Goal: Task Accomplishment & Management: Complete application form

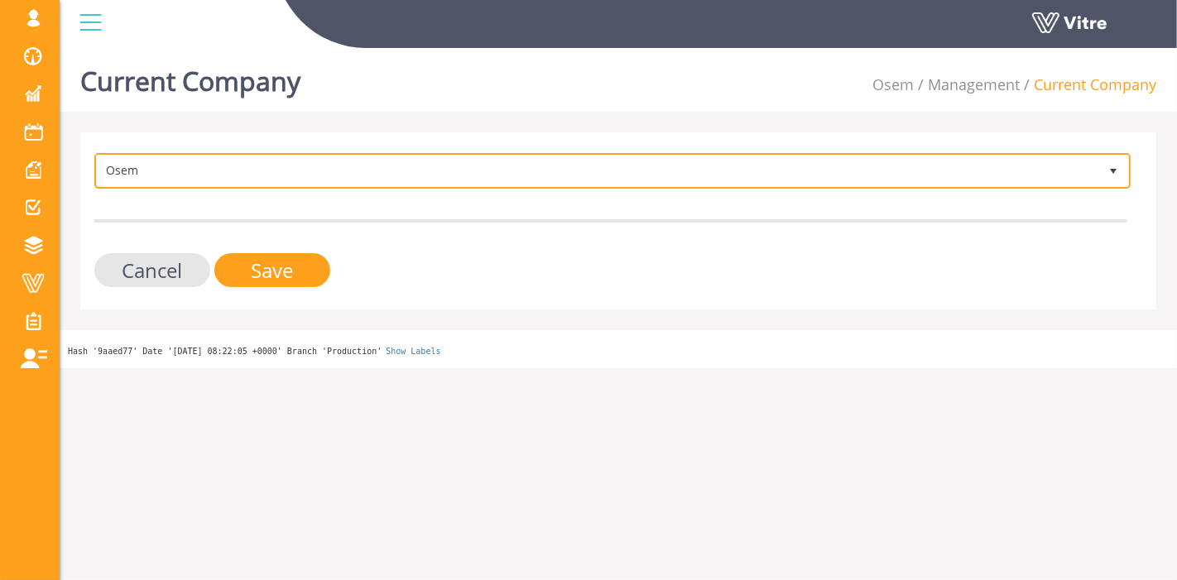
click at [269, 173] on span "Osem" at bounding box center [597, 171] width 1001 height 30
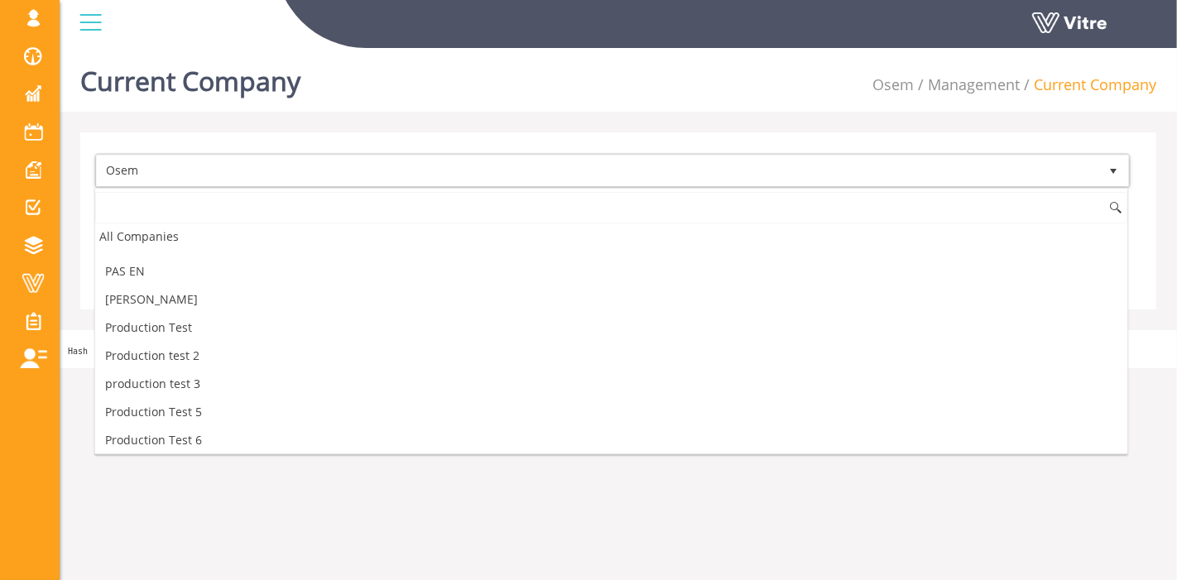
scroll to position [1771, 0]
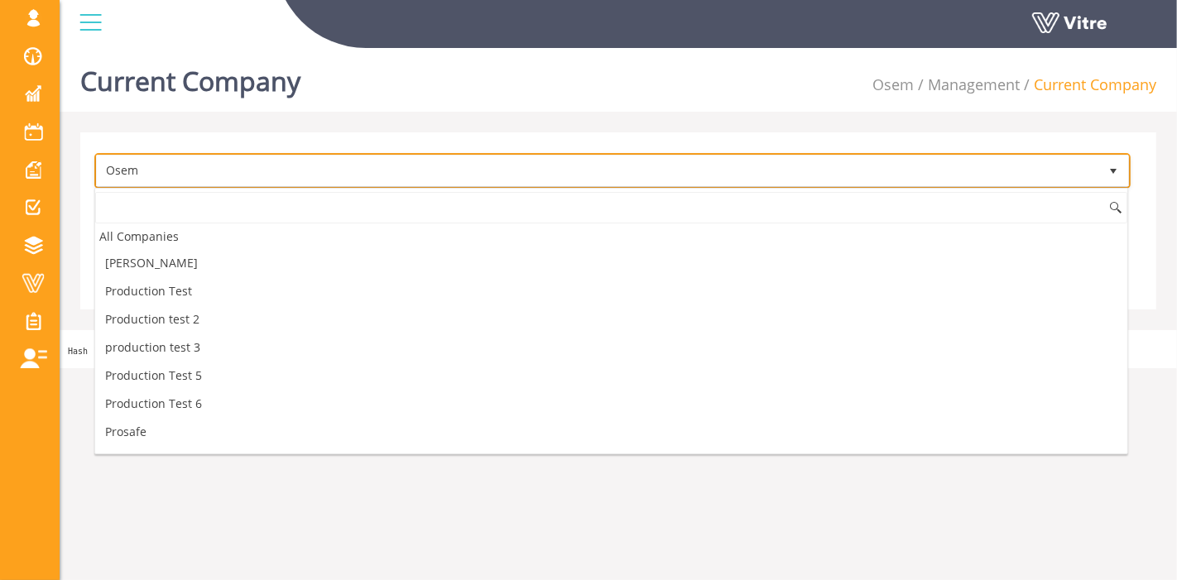
click at [269, 159] on span "Osem" at bounding box center [597, 171] width 1001 height 30
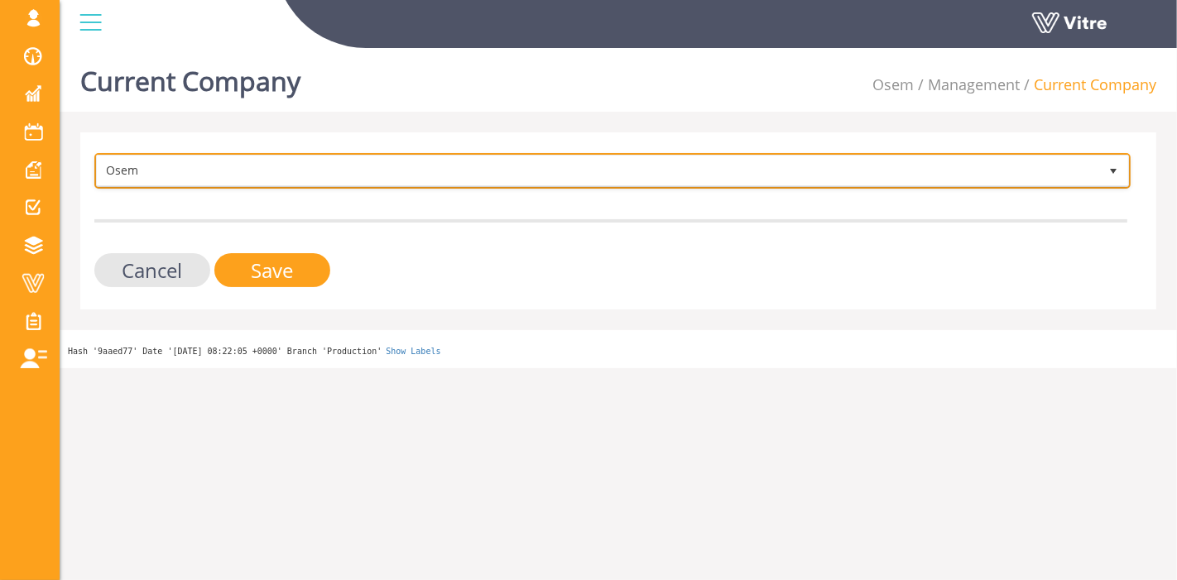
click at [266, 173] on span "Osem" at bounding box center [597, 171] width 1001 height 30
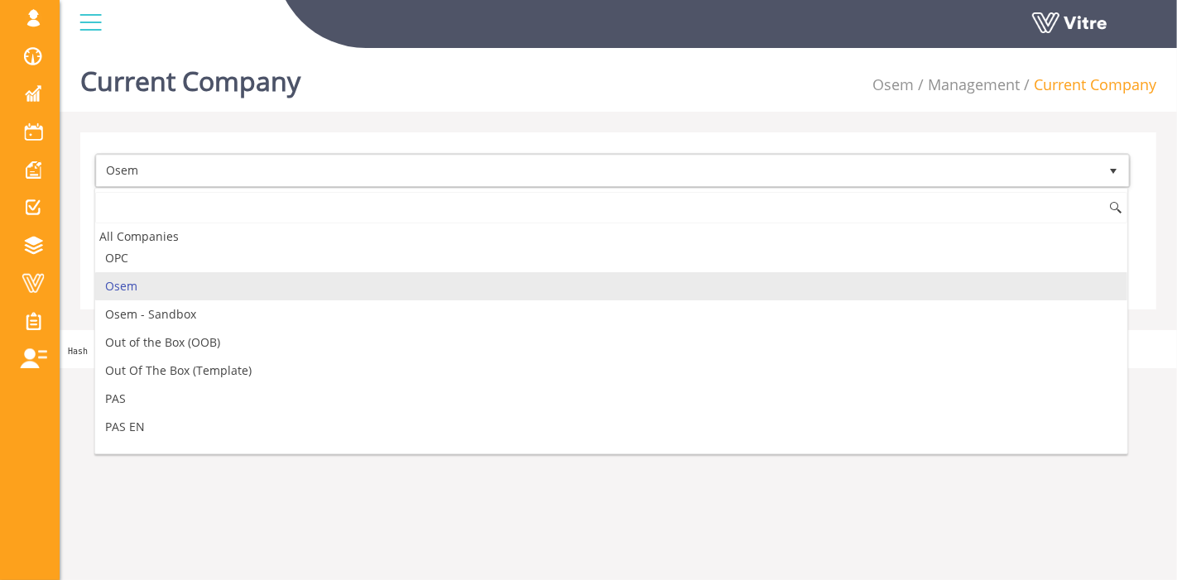
type input "S"
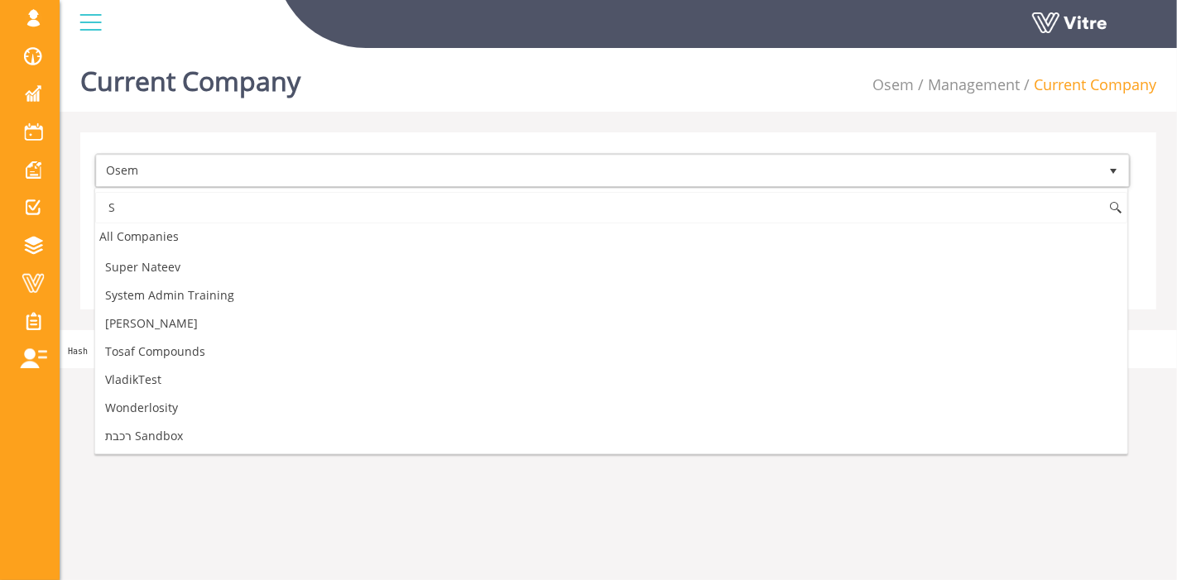
scroll to position [0, 0]
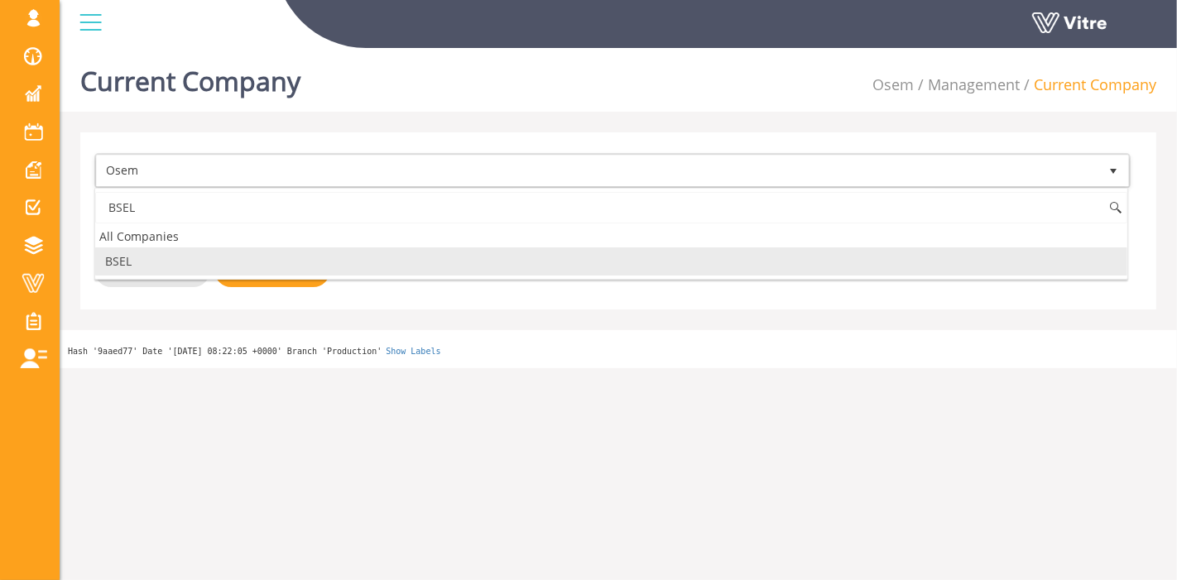
click at [254, 262] on li "BSEL" at bounding box center [611, 261] width 1032 height 28
type input "BSEL"
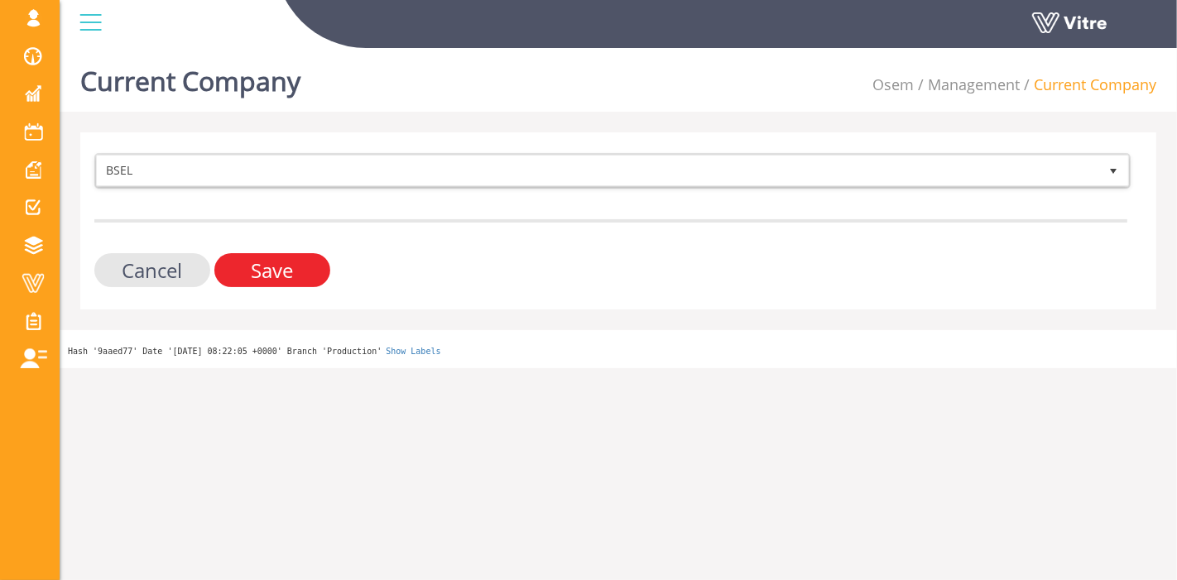
click at [255, 271] on input "Save" at bounding box center [272, 270] width 116 height 34
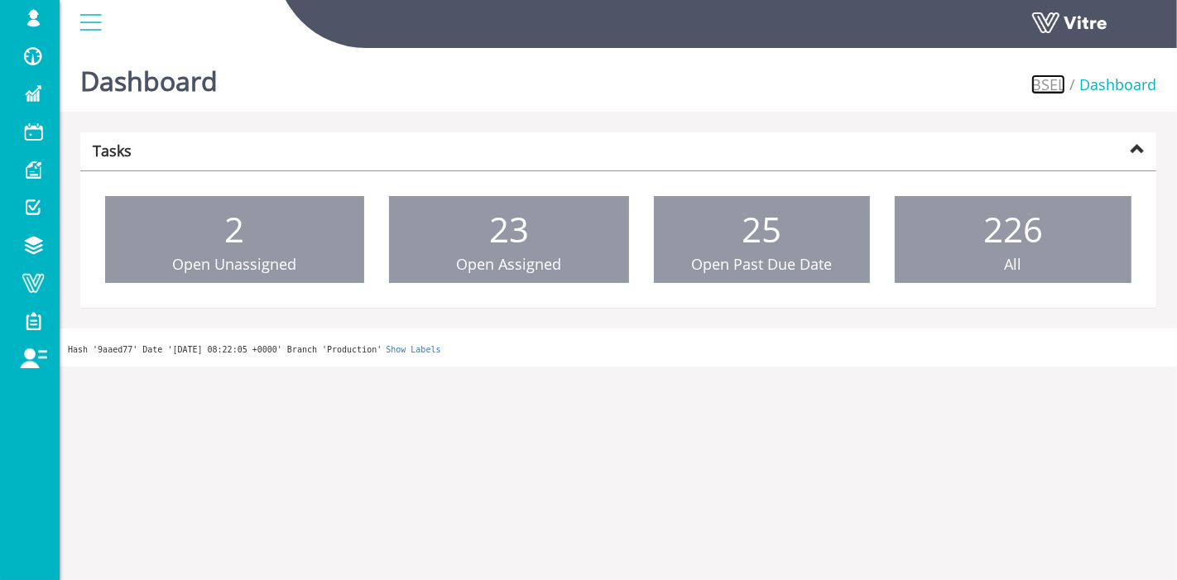
click at [1049, 81] on link "BSEL" at bounding box center [1048, 84] width 34 height 20
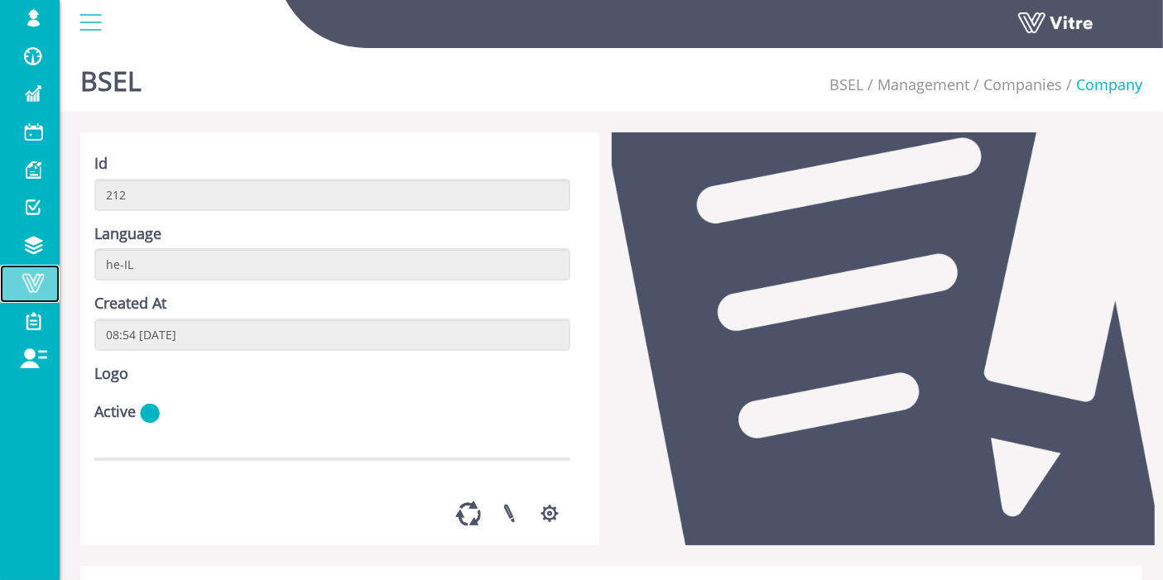
click at [37, 275] on span at bounding box center [32, 283] width 41 height 20
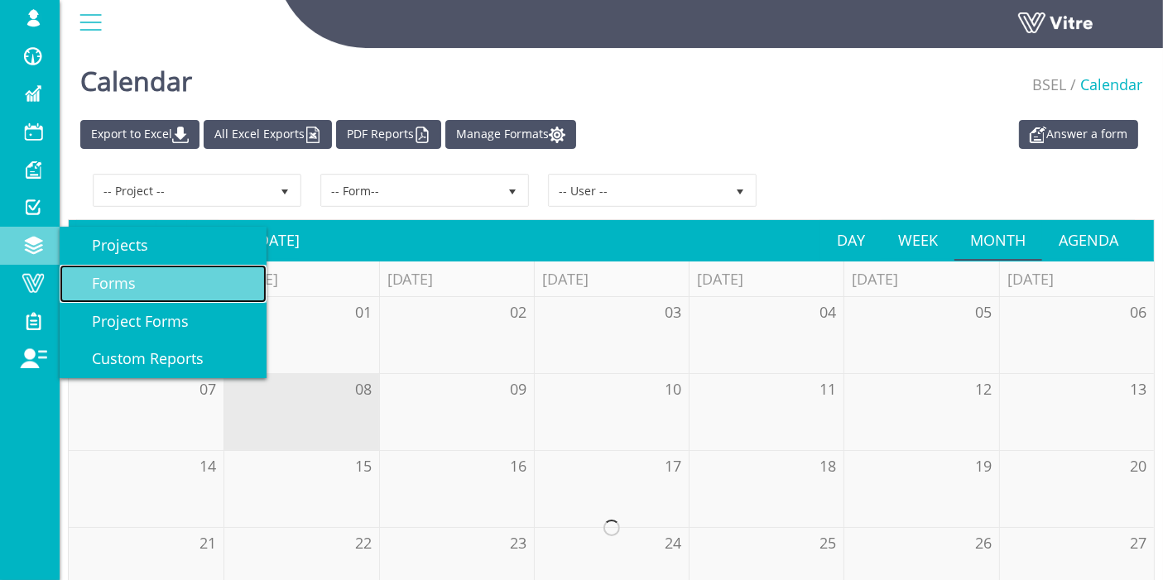
click at [111, 280] on span "Forms" at bounding box center [104, 283] width 64 height 20
click at [171, 283] on link "Forms" at bounding box center [163, 284] width 207 height 38
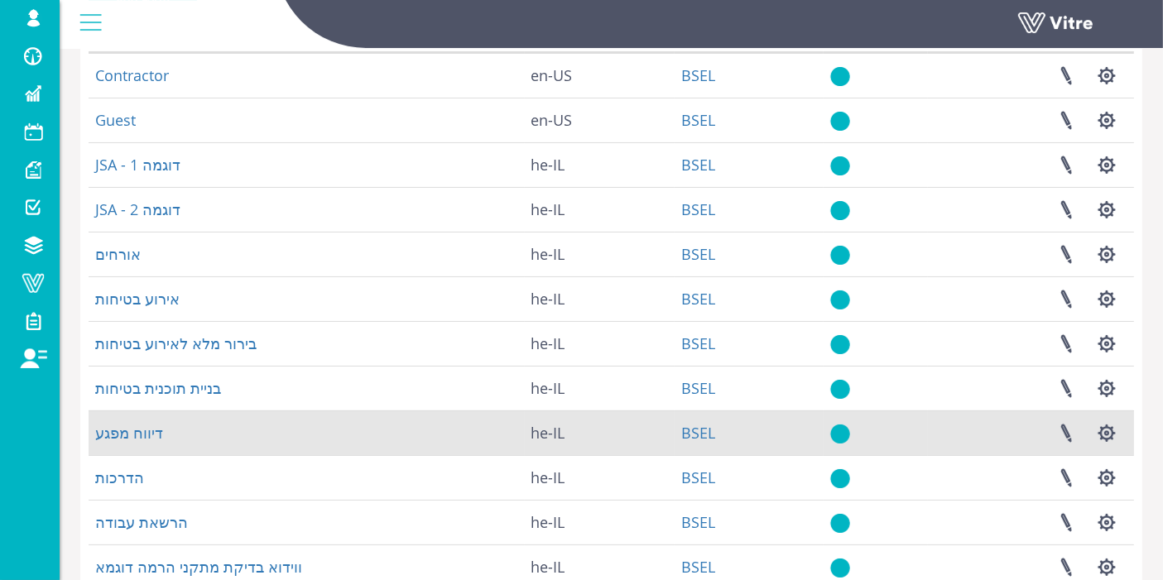
scroll to position [184, 0]
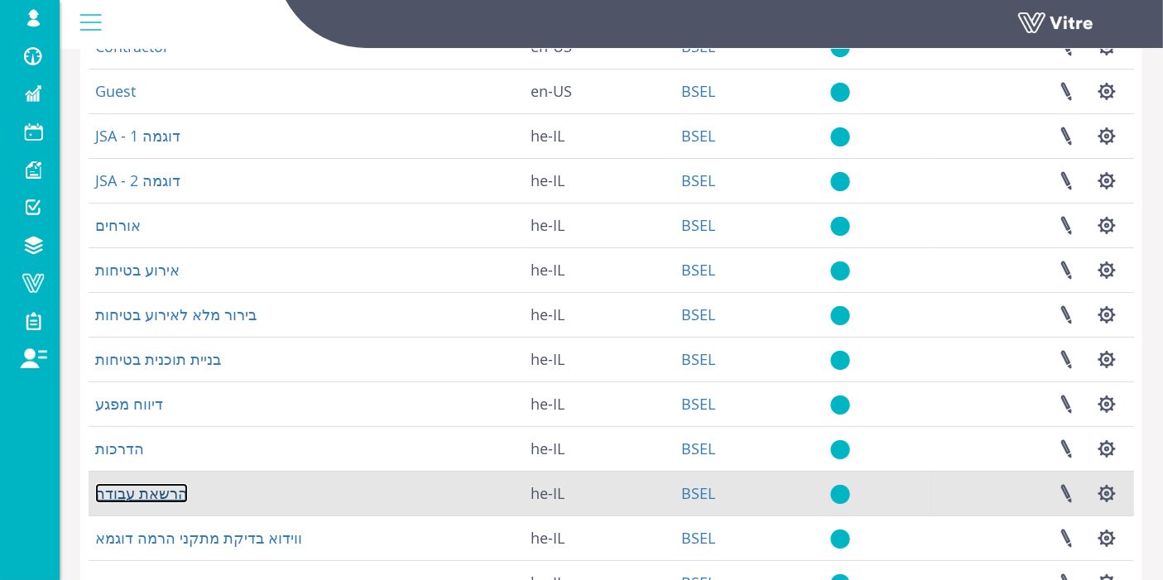
click at [163, 492] on link "הרשאת עבודה" at bounding box center [141, 493] width 93 height 20
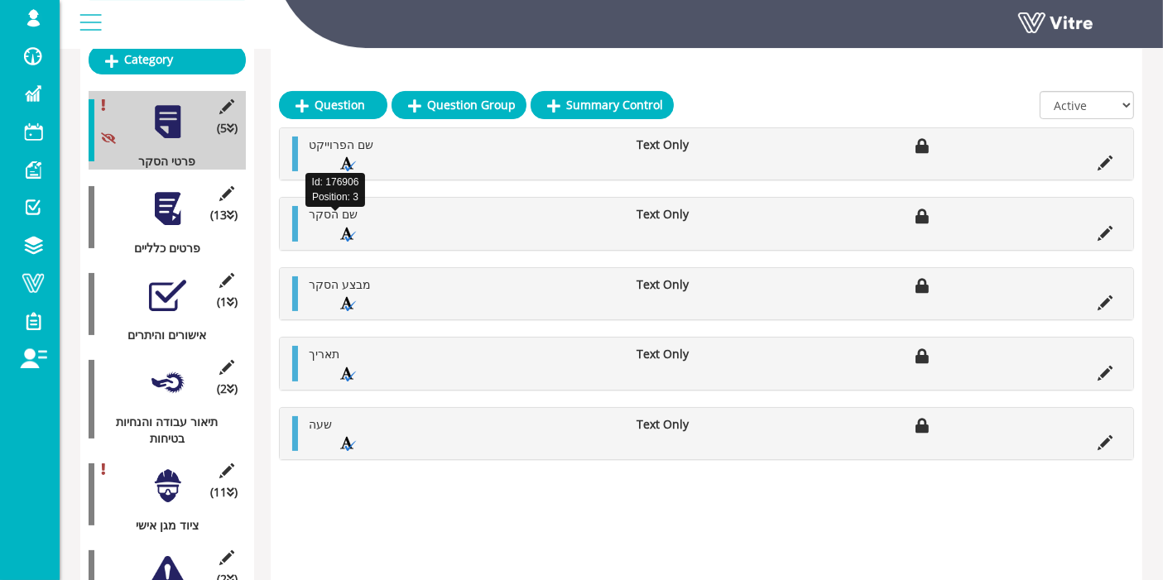
scroll to position [276, 0]
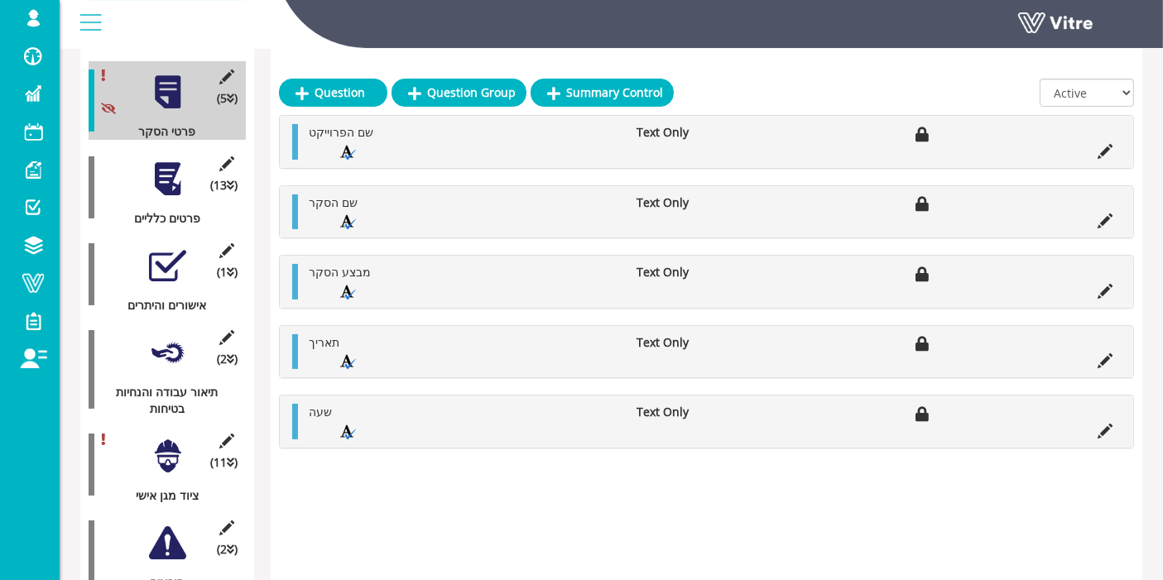
click at [174, 161] on div at bounding box center [167, 179] width 37 height 37
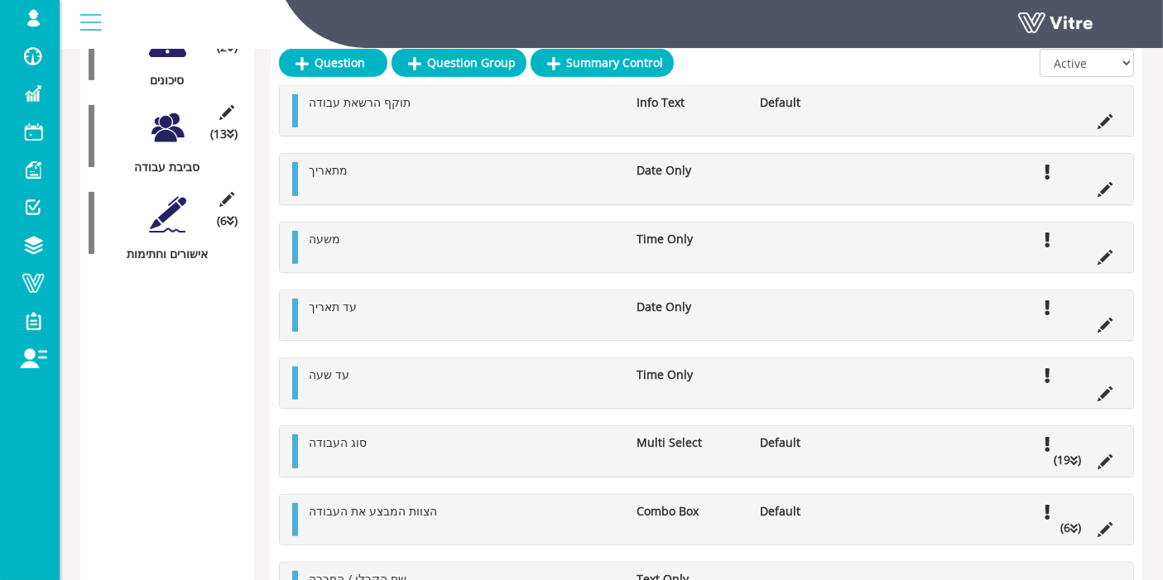
scroll to position [748, 0]
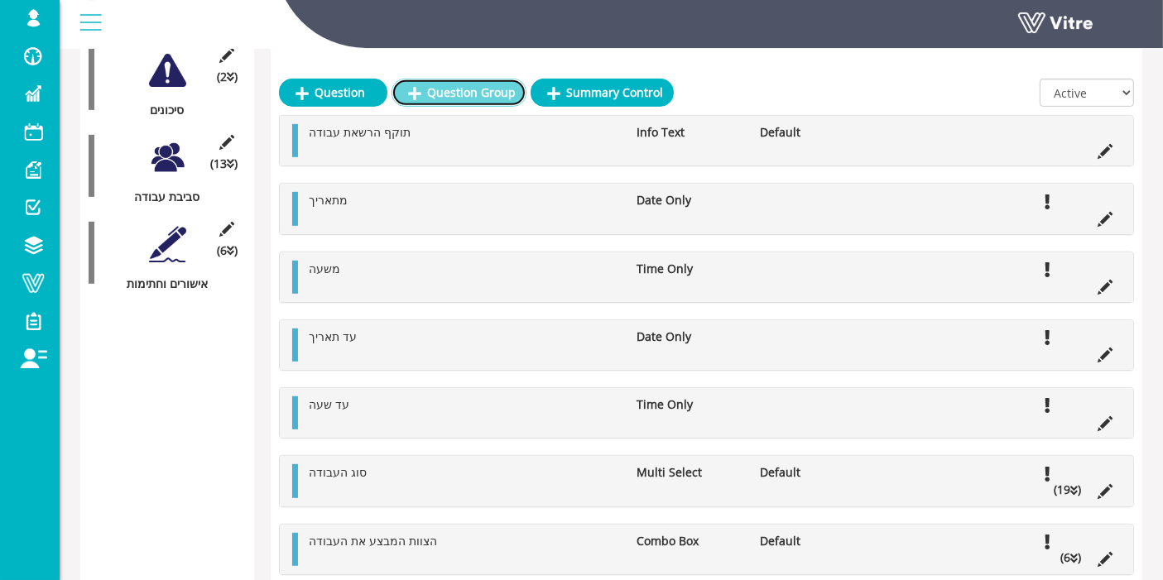
click at [477, 89] on link "Question Group" at bounding box center [458, 93] width 135 height 28
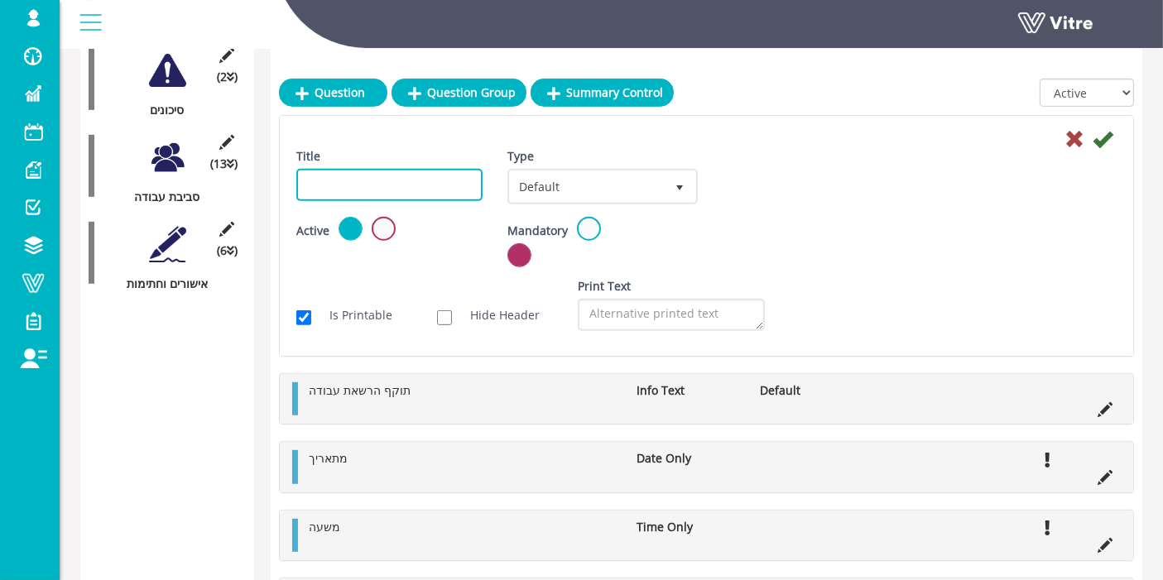
click at [415, 190] on input "Title" at bounding box center [389, 185] width 186 height 32
type input "N"
type input "n"
type input "מיקום"
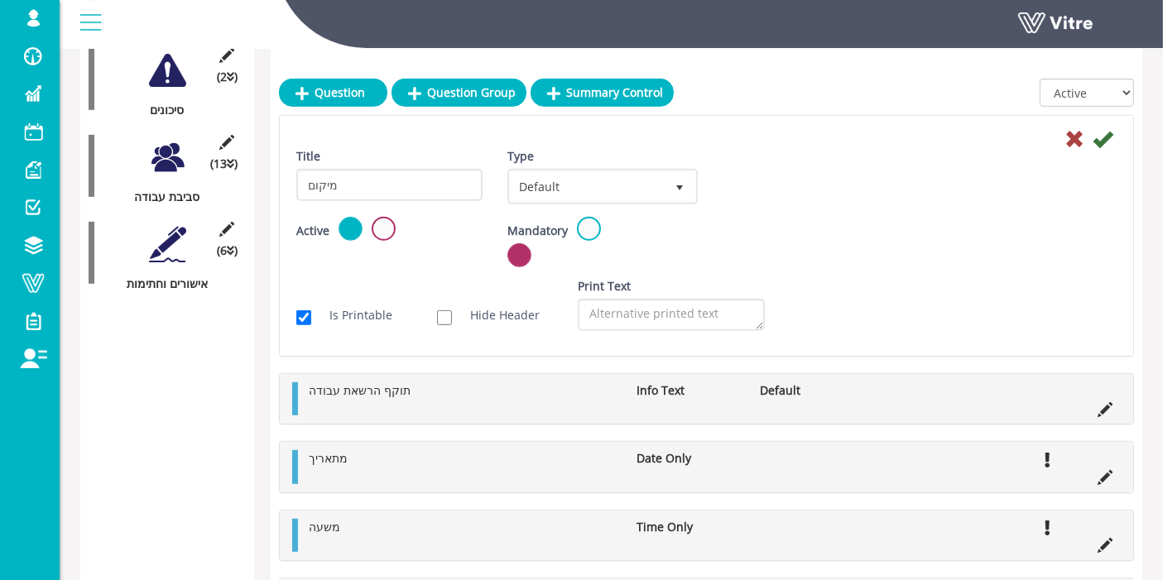
click at [759, 203] on div "Title מיקום Type Default 0 Scan Codes Select Variable Edit Sub Action Setup" at bounding box center [706, 182] width 845 height 69
click at [1107, 141] on icon at bounding box center [1102, 139] width 20 height 20
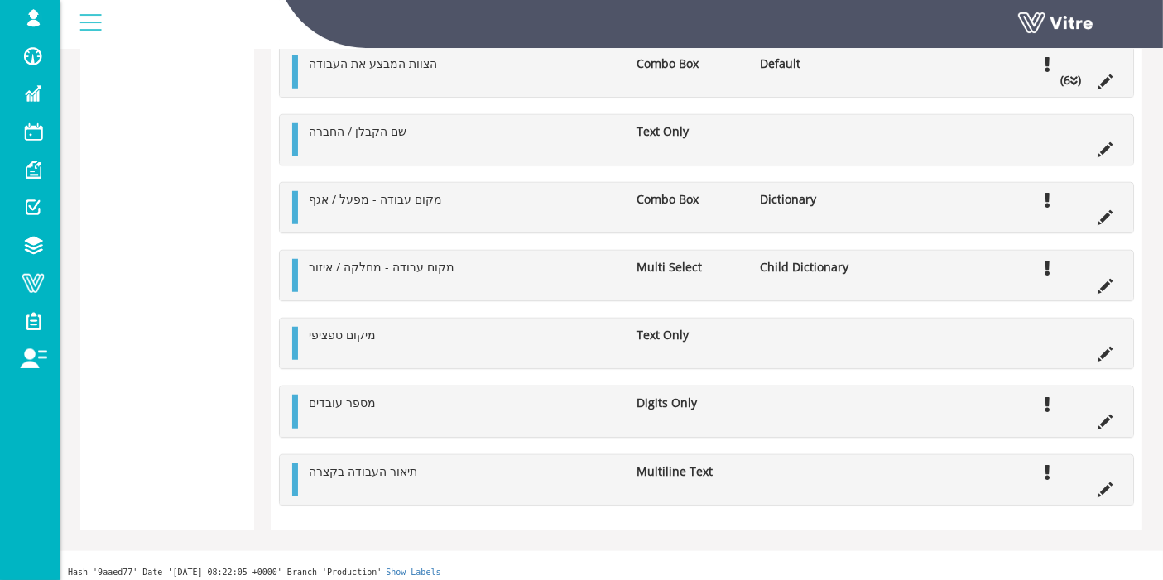
scroll to position [1366, 0]
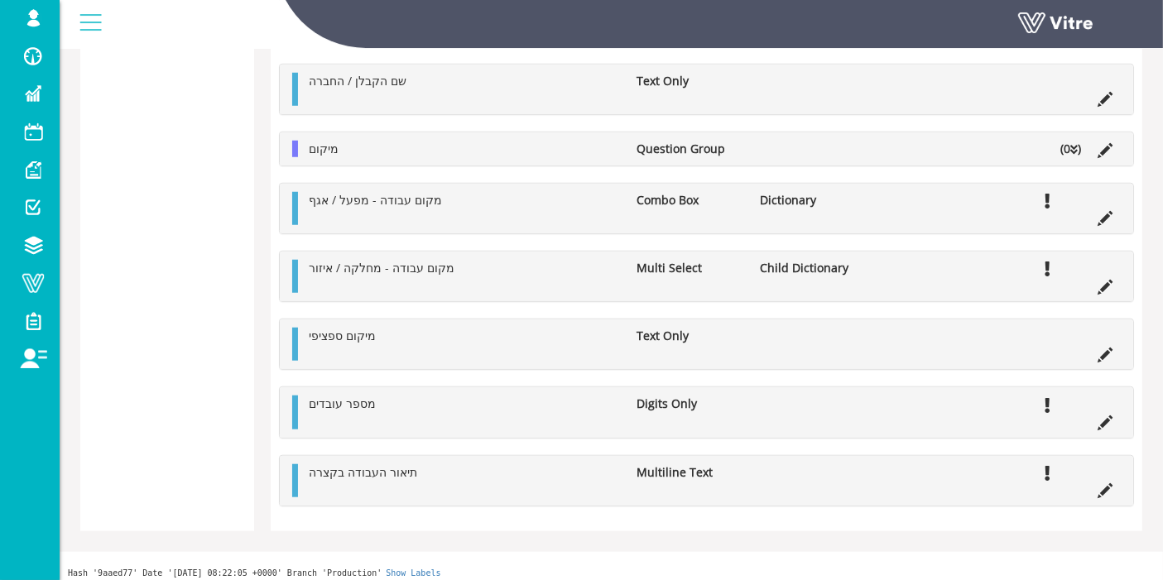
click at [1068, 145] on li "(0 )" at bounding box center [1070, 149] width 37 height 17
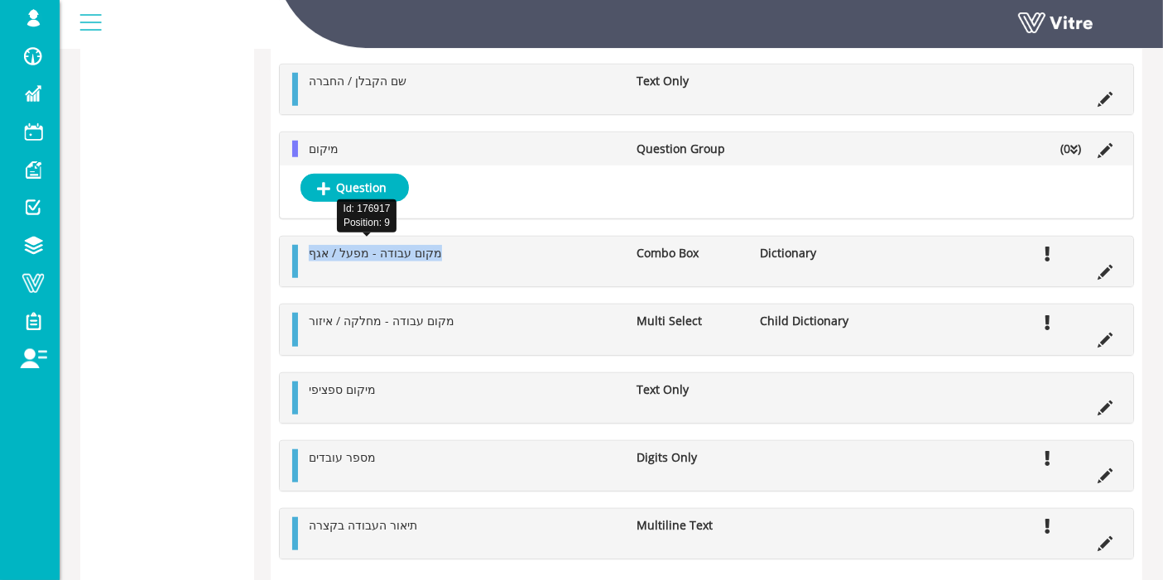
copy span "מקום עבודה - מפעל / אגף"
drag, startPoint x: 431, startPoint y: 249, endPoint x: 309, endPoint y: 244, distance: 122.6
click at [309, 245] on li "מקום עבודה - מפעל / אגף" at bounding box center [464, 253] width 328 height 17
click at [378, 185] on link "Question" at bounding box center [354, 188] width 108 height 28
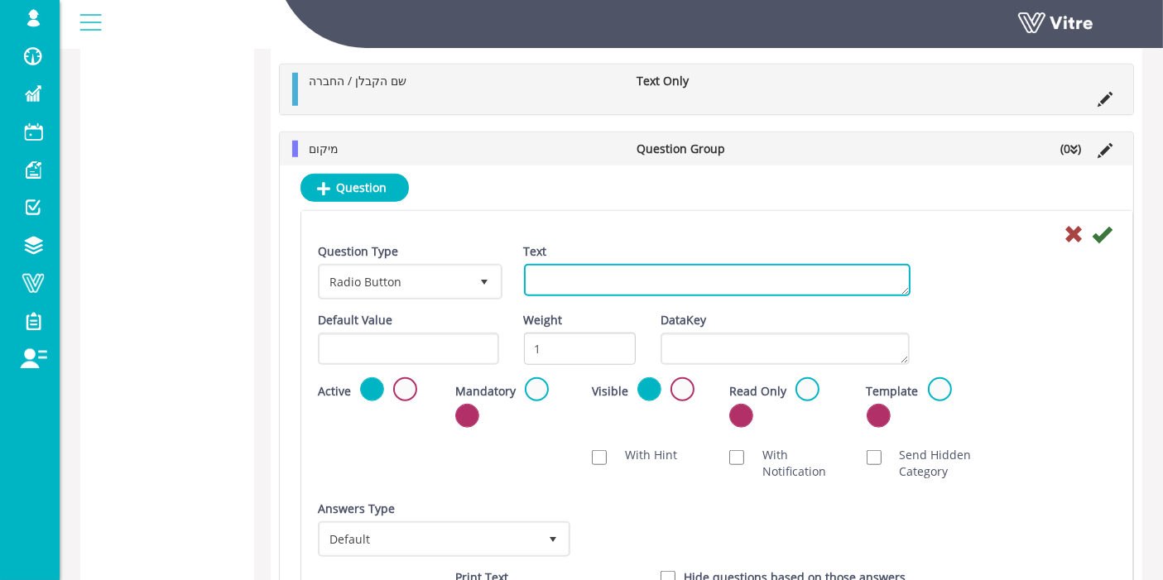
click at [569, 269] on textarea "Text" at bounding box center [717, 280] width 387 height 32
paste textarea "מקום עבודה - מפעל / אגף"
type textarea "מקום עבודה - מפעל / אגף"
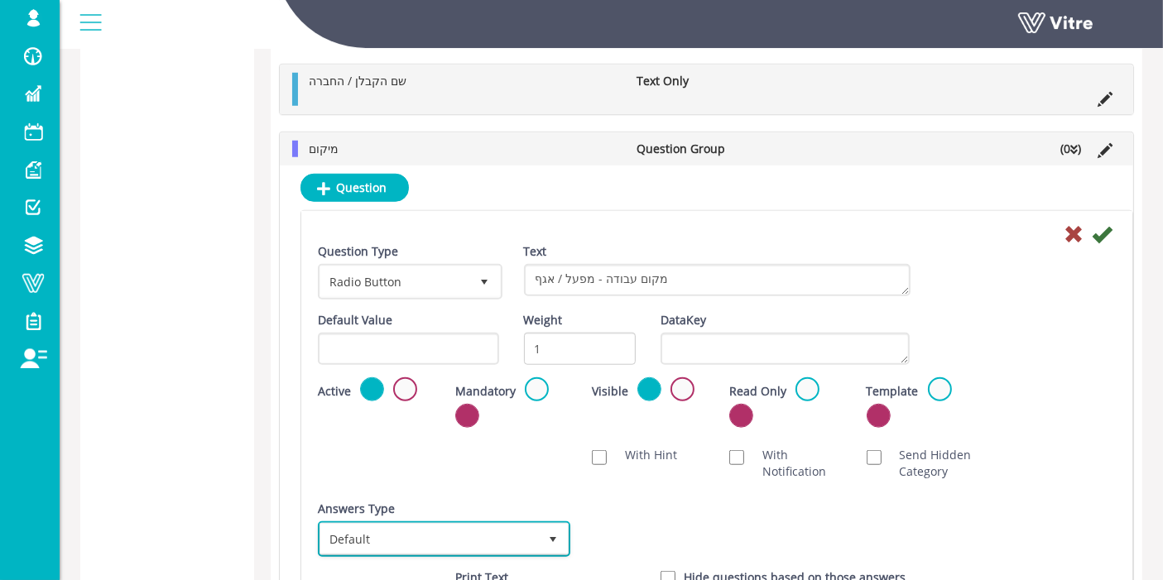
click at [480, 539] on span "Default" at bounding box center [429, 539] width 218 height 30
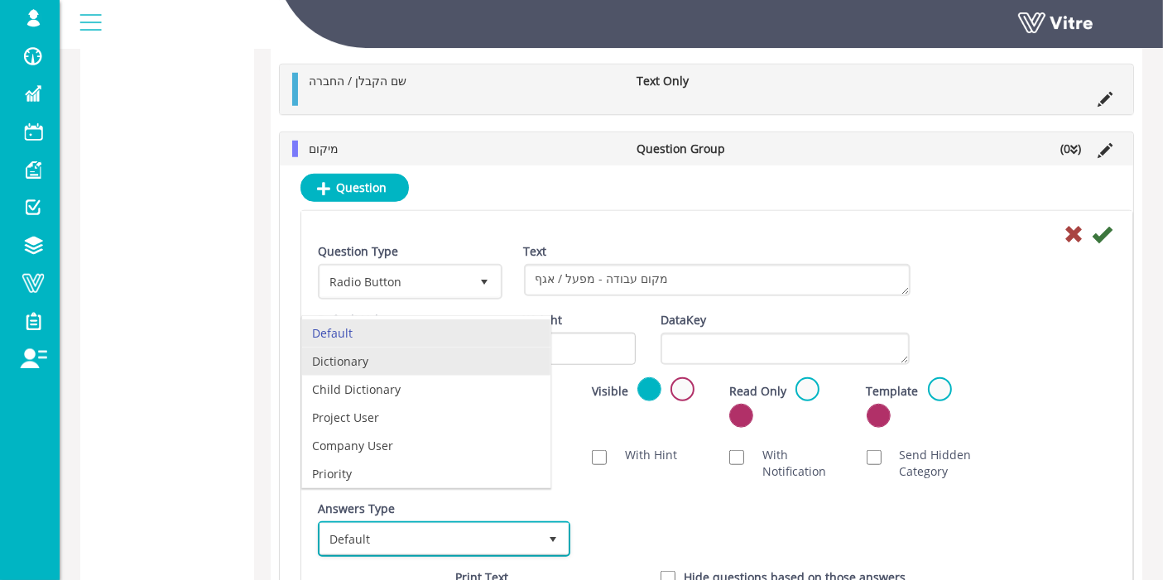
click at [395, 350] on li "Dictionary" at bounding box center [426, 362] width 248 height 28
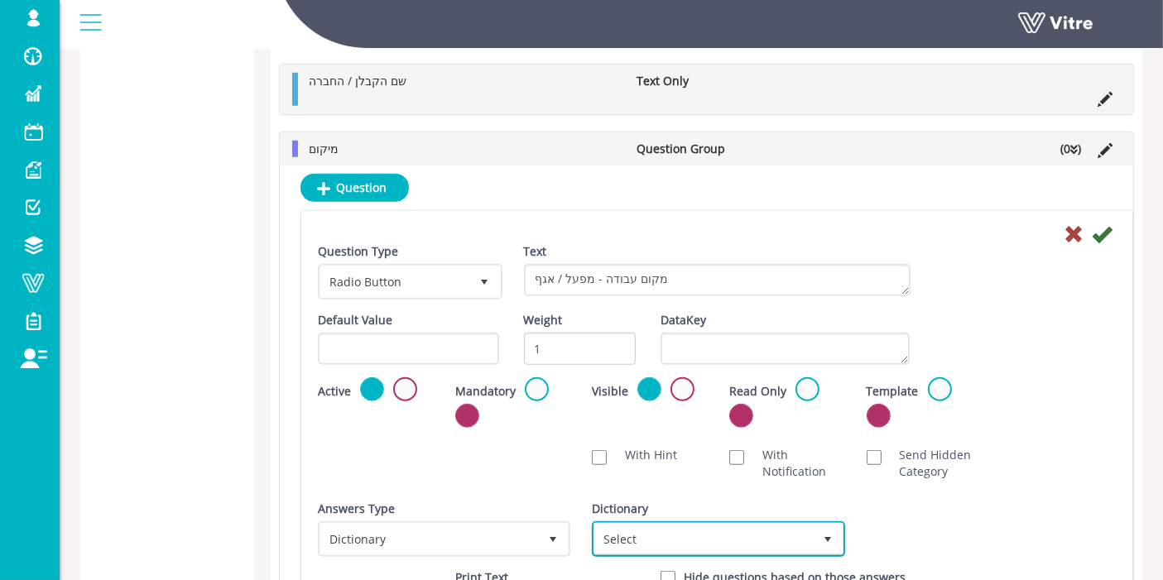
click at [711, 524] on span "Select" at bounding box center [703, 539] width 218 height 30
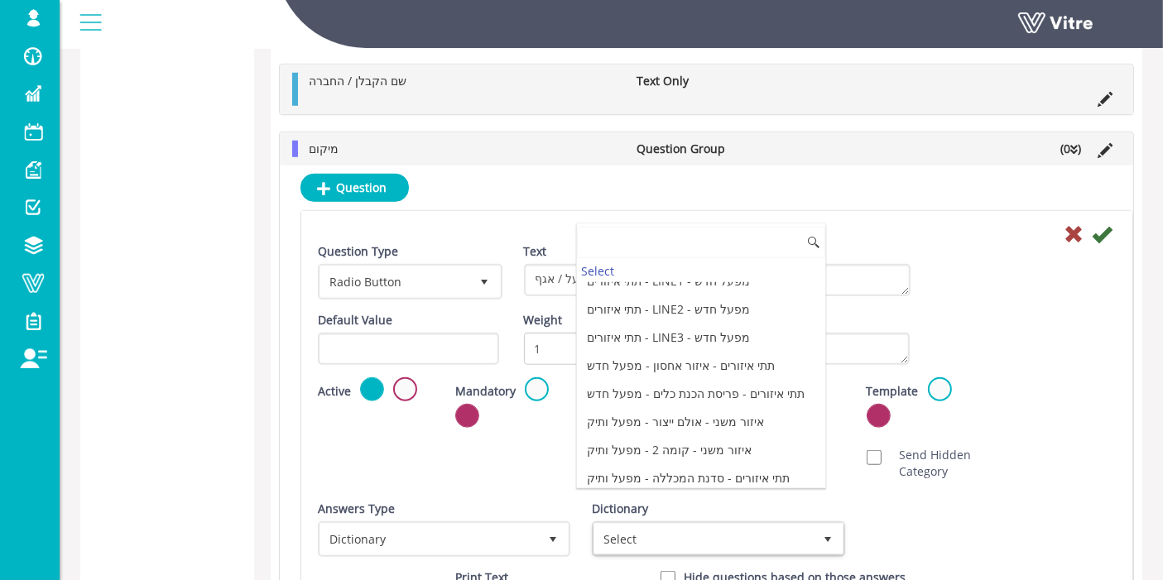
scroll to position [0, 0]
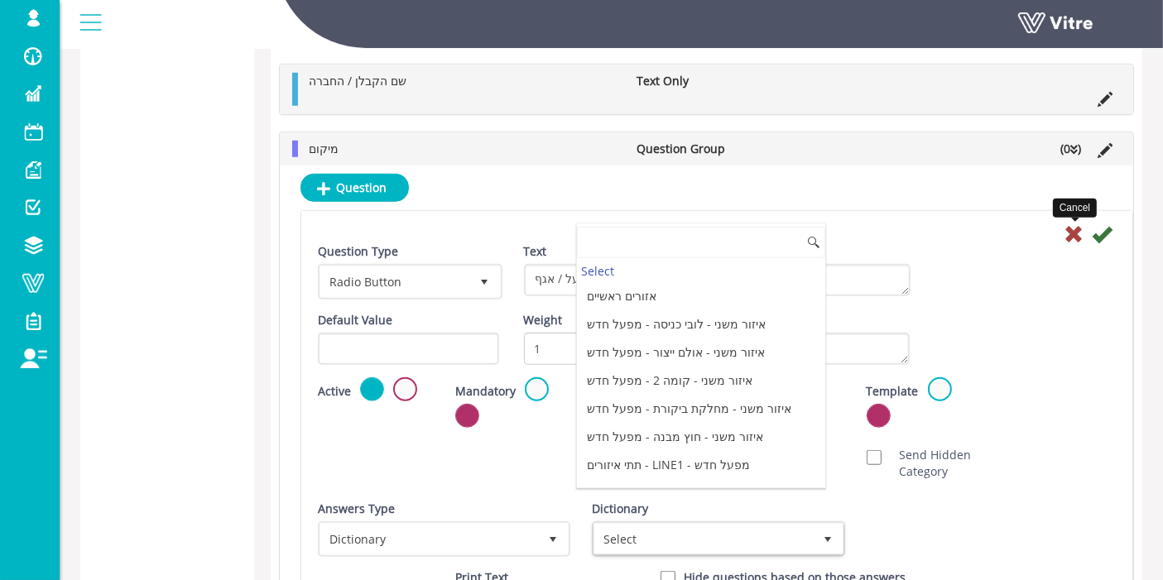
click at [1066, 230] on icon at bounding box center [1074, 234] width 20 height 20
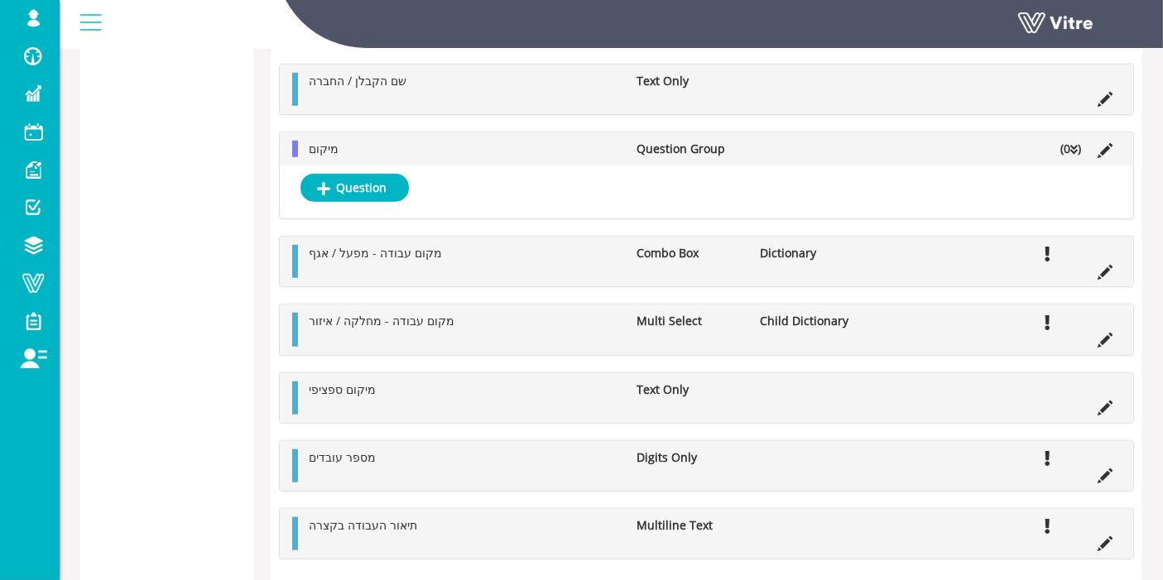
click at [1116, 271] on li at bounding box center [1104, 270] width 31 height 17
click at [1105, 266] on icon at bounding box center [1104, 272] width 15 height 15
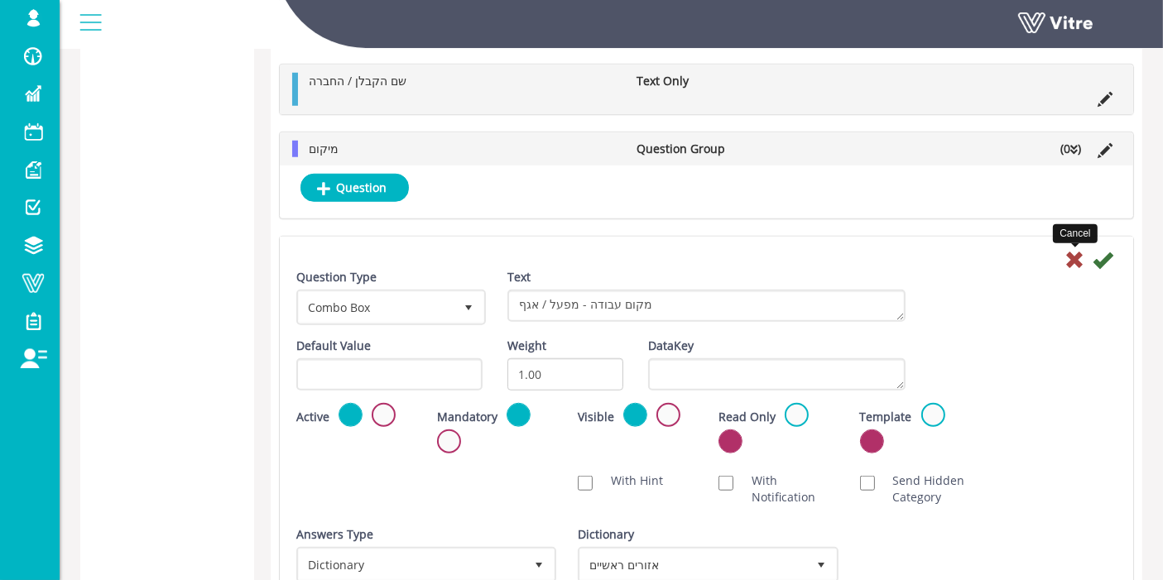
click at [1073, 250] on icon at bounding box center [1074, 260] width 20 height 20
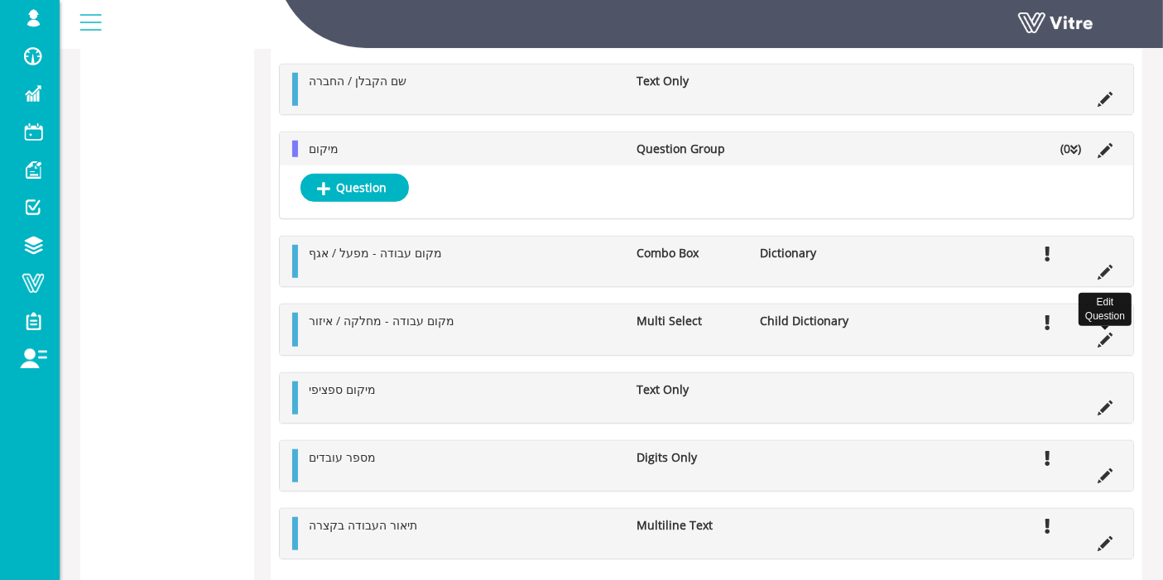
click at [1111, 333] on icon at bounding box center [1104, 340] width 15 height 15
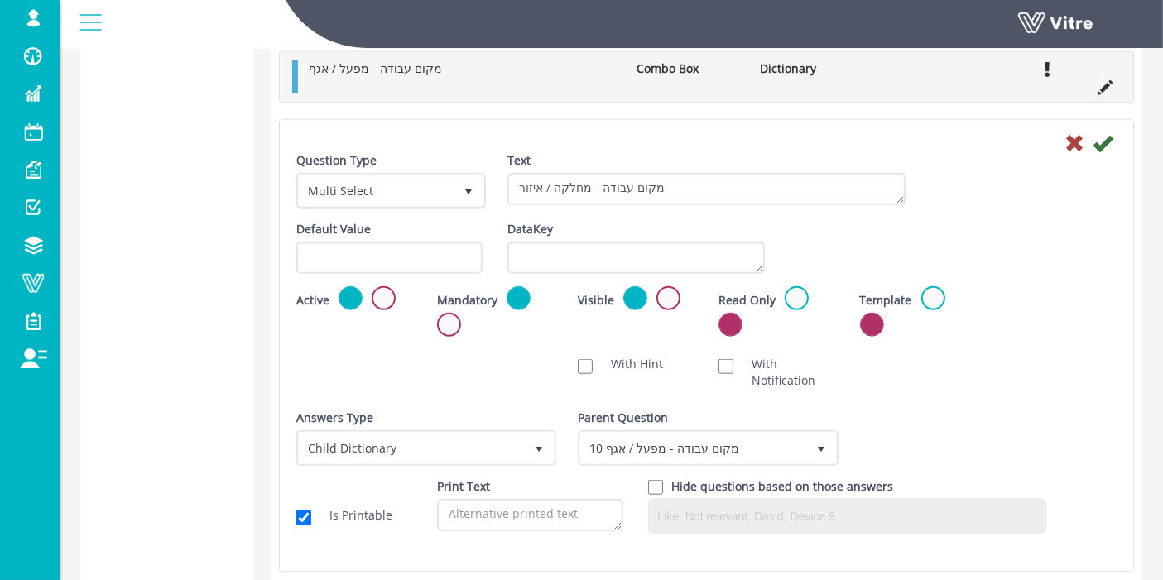
scroll to position [1458, 0]
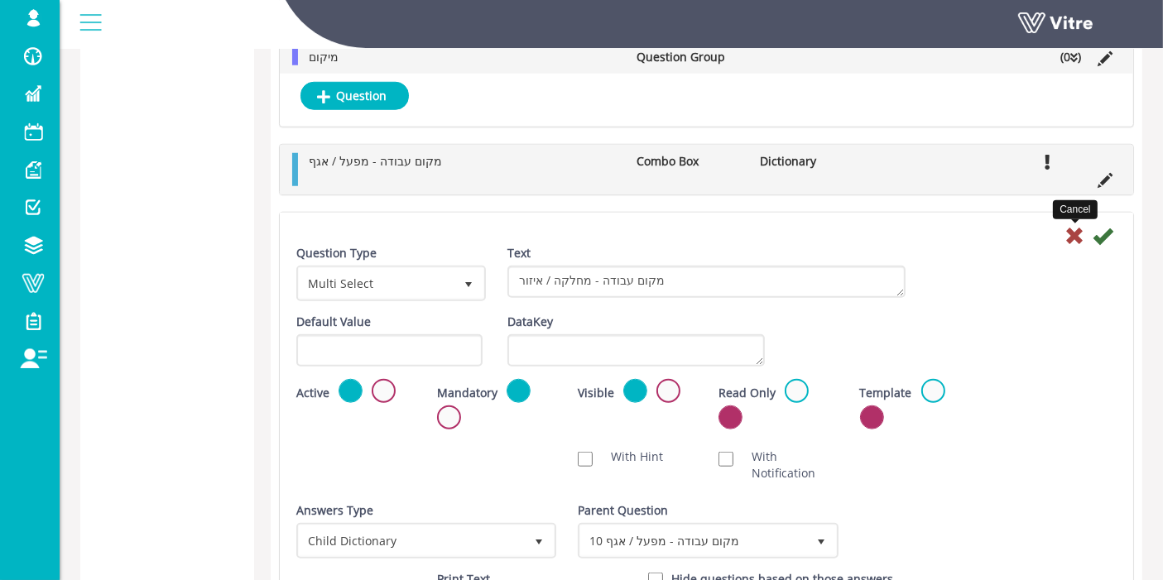
drag, startPoint x: 1072, startPoint y: 224, endPoint x: 1059, endPoint y: 230, distance: 14.5
click at [1073, 226] on icon at bounding box center [1074, 236] width 20 height 20
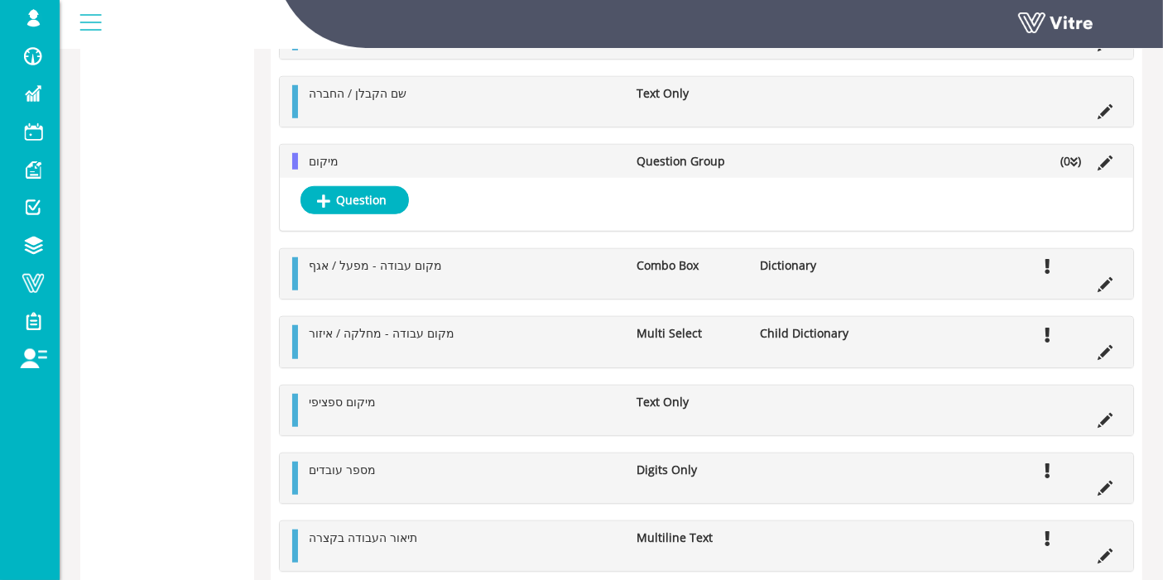
scroll to position [1328, 0]
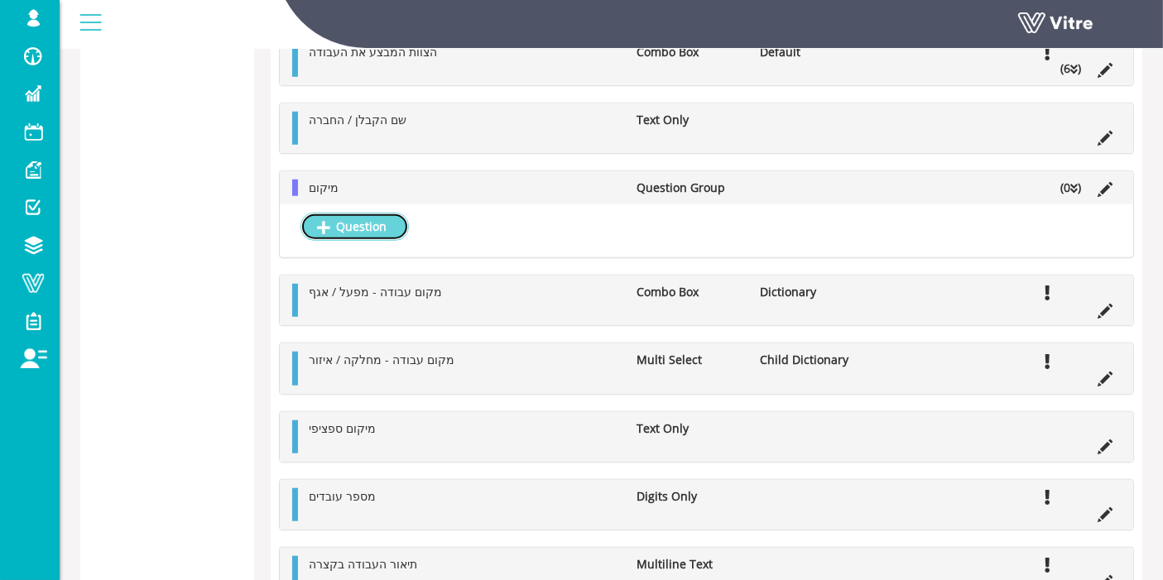
click at [368, 218] on link "Question" at bounding box center [354, 227] width 108 height 28
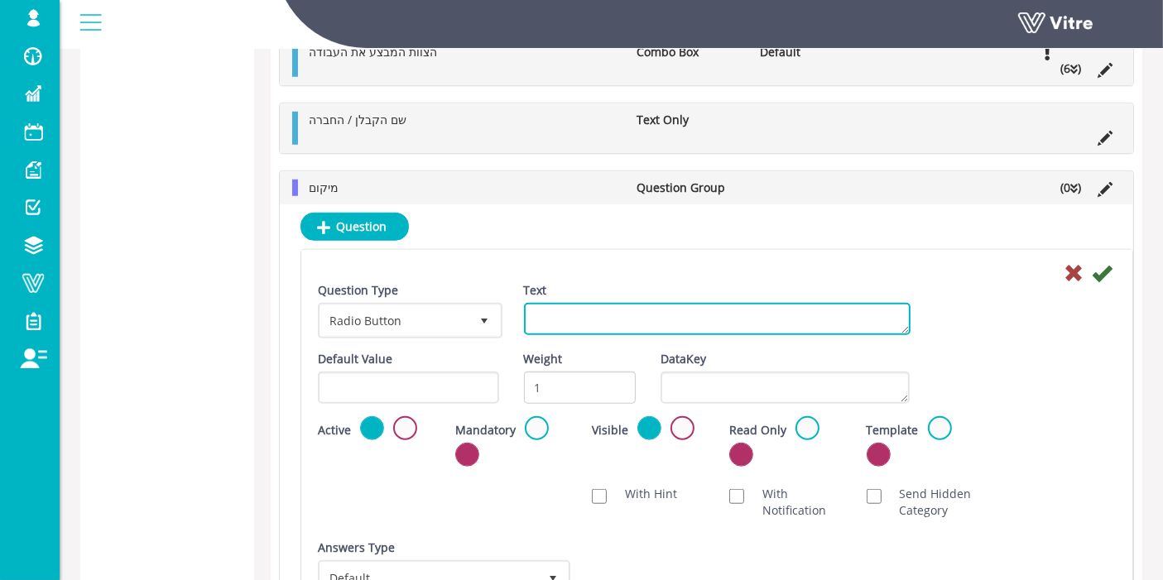
click at [735, 324] on textarea "Text" at bounding box center [717, 319] width 387 height 32
paste textarea "מקום עבודה - מפעל / אגף"
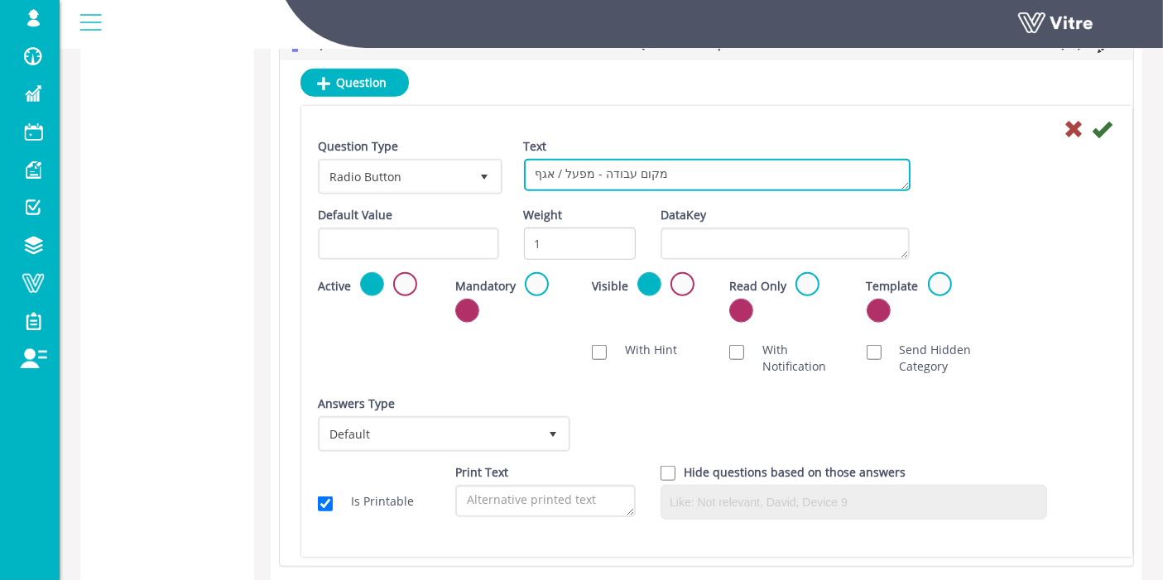
scroll to position [1511, 0]
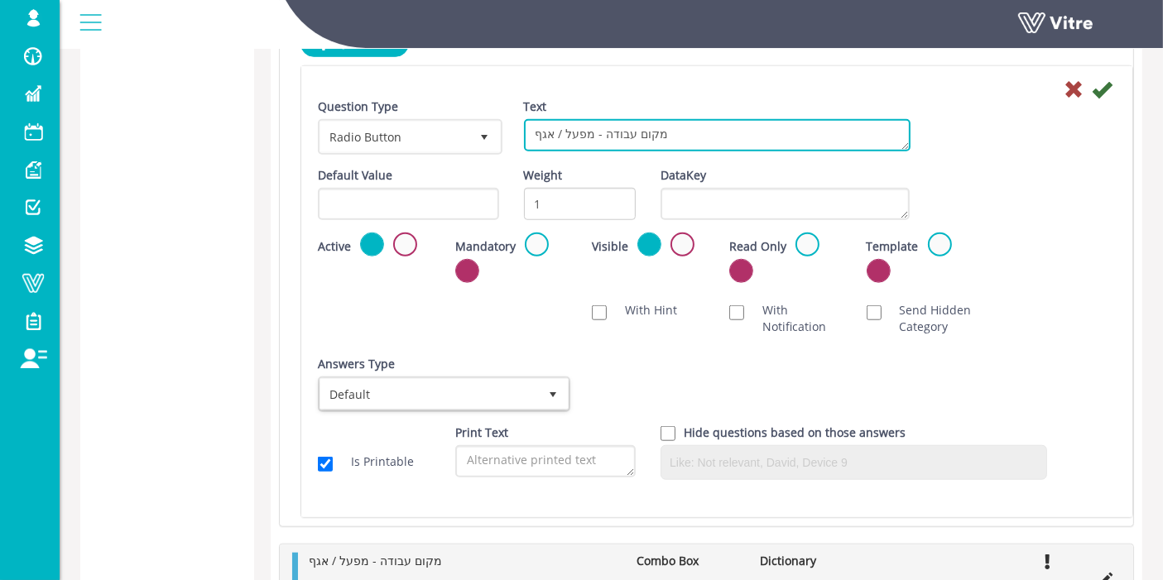
type textarea "מקום עבודה - מפעל / אגף"
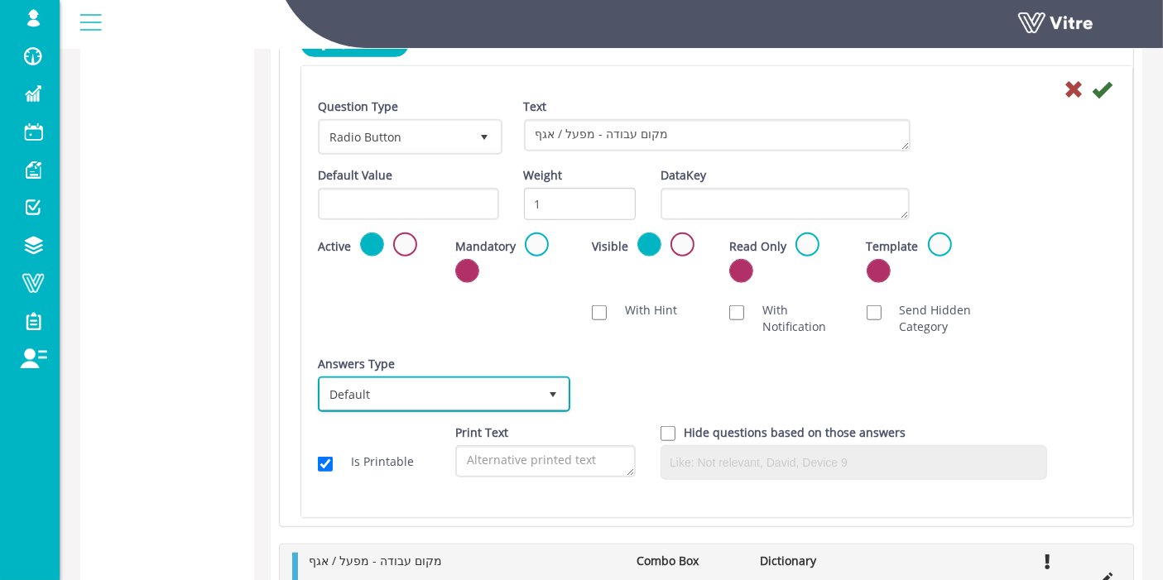
click at [506, 394] on span "Default" at bounding box center [429, 394] width 218 height 30
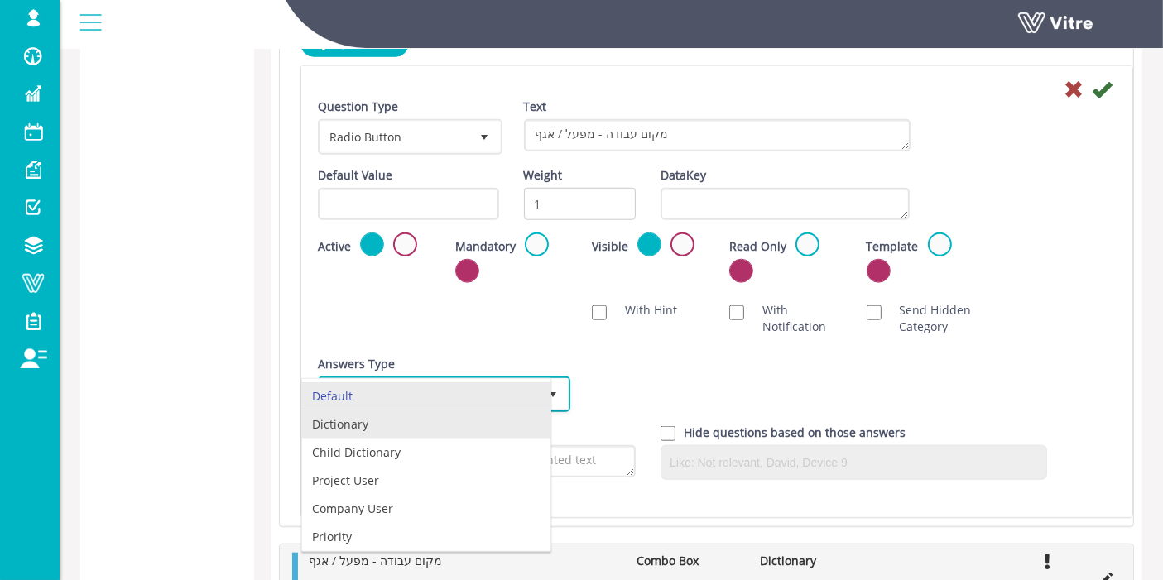
click at [363, 420] on li "Dictionary" at bounding box center [426, 425] width 248 height 28
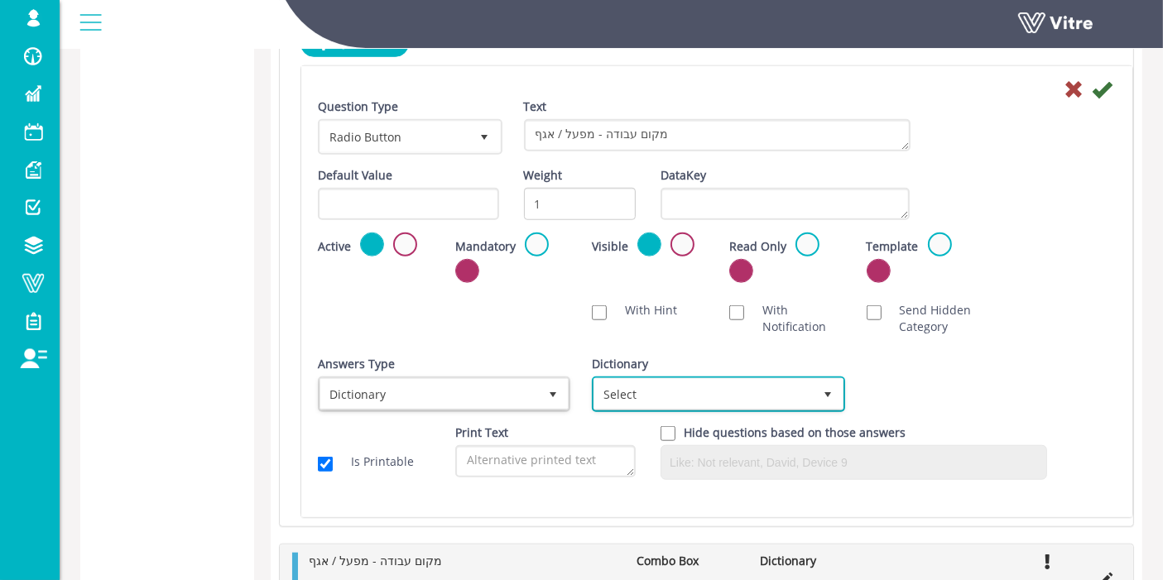
click at [621, 379] on span "Select" at bounding box center [703, 394] width 218 height 30
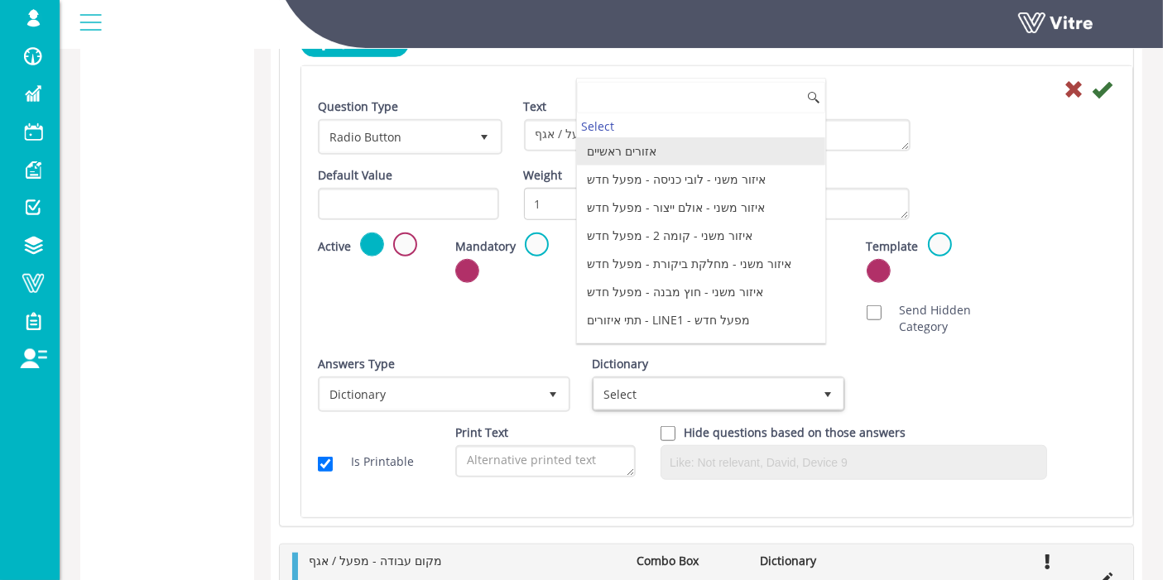
click at [655, 145] on li "אזורים ראשיים" at bounding box center [701, 151] width 248 height 28
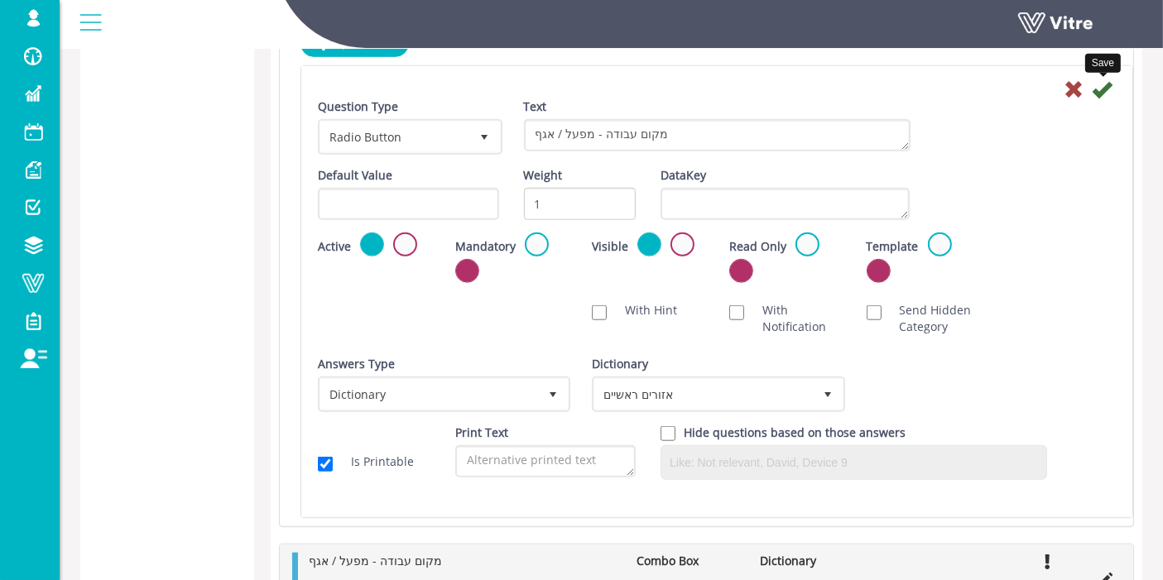
click at [1096, 84] on icon at bounding box center [1102, 89] width 20 height 20
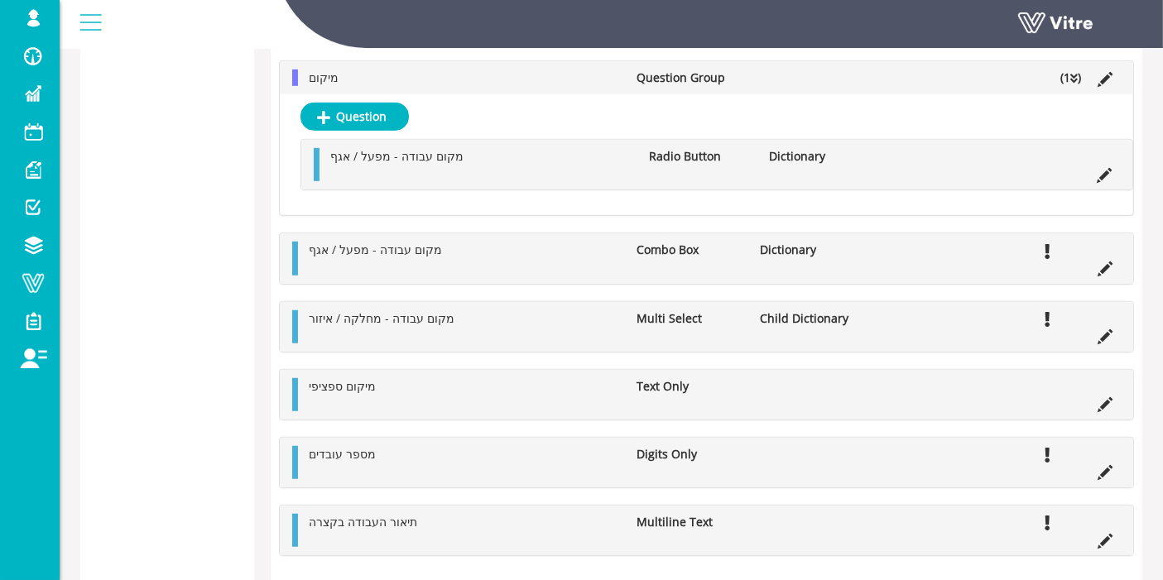
scroll to position [1073, 0]
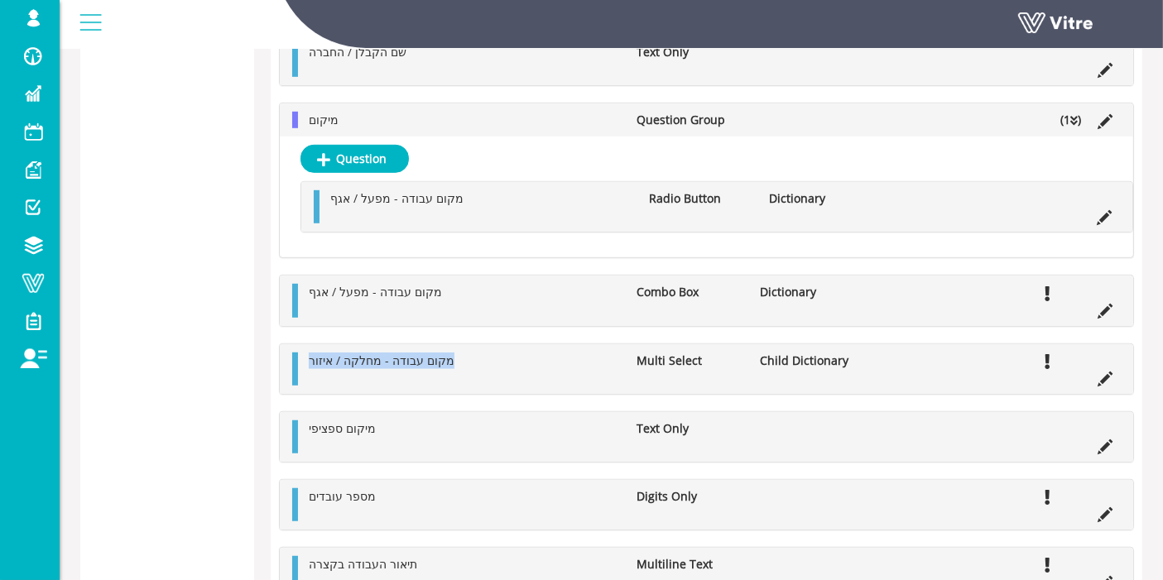
copy span "מקום עבודה - מחלקה / איזור"
drag, startPoint x: 458, startPoint y: 356, endPoint x: 468, endPoint y: 356, distance: 9.9
click at [468, 356] on li "מקום עבודה - מחלקה / איזור" at bounding box center [464, 361] width 328 height 17
click at [387, 161] on link "Question" at bounding box center [354, 159] width 108 height 28
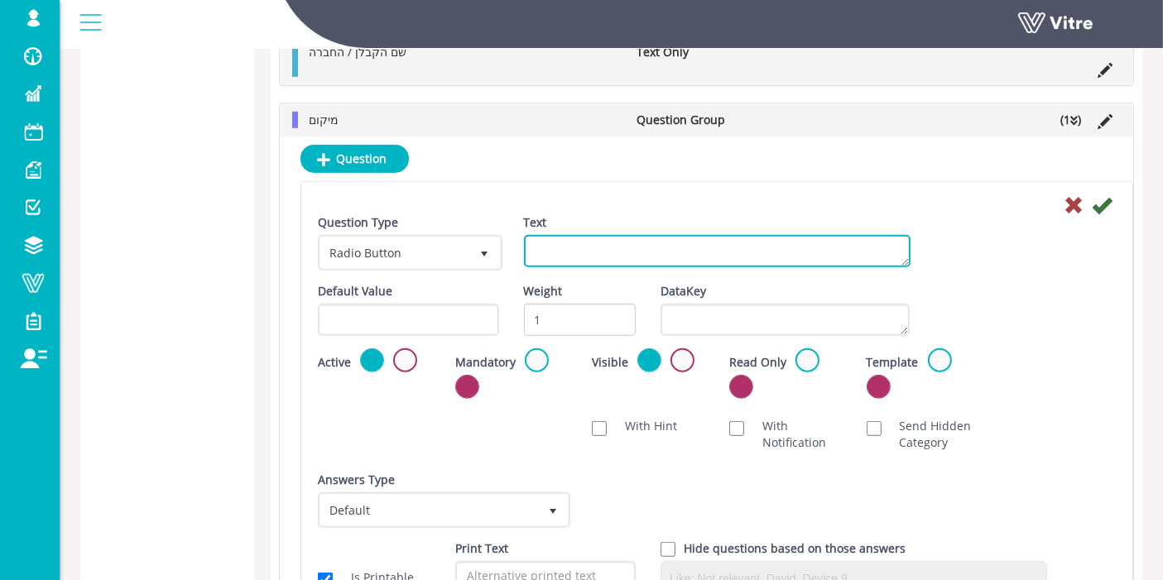
click at [579, 244] on textarea "Text" at bounding box center [717, 251] width 387 height 32
paste textarea "מקום עבודה - מחלקה / איזור"
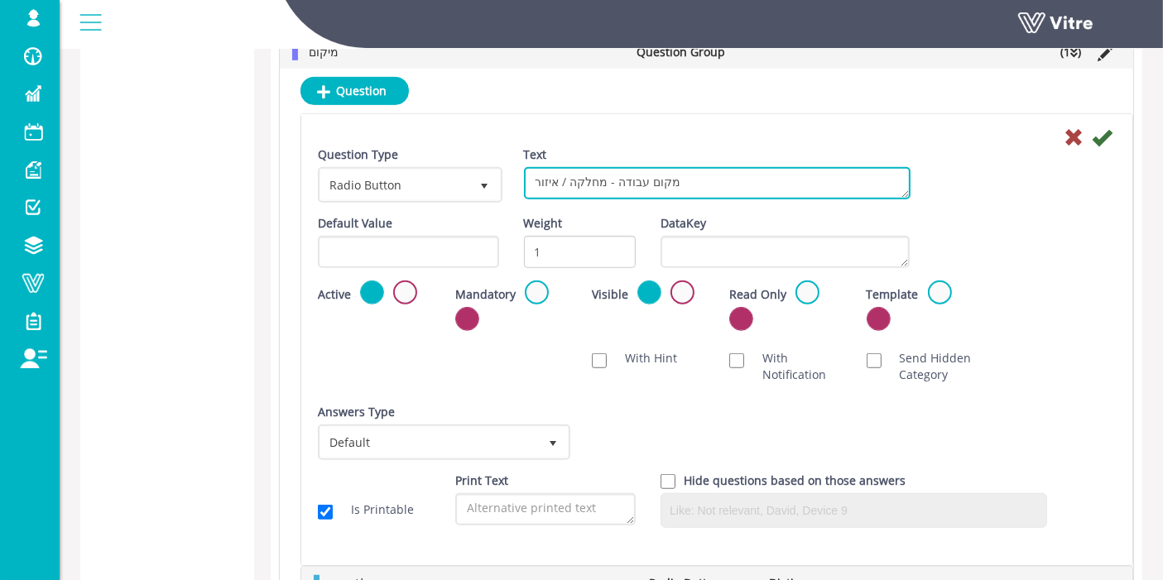
scroll to position [1164, 0]
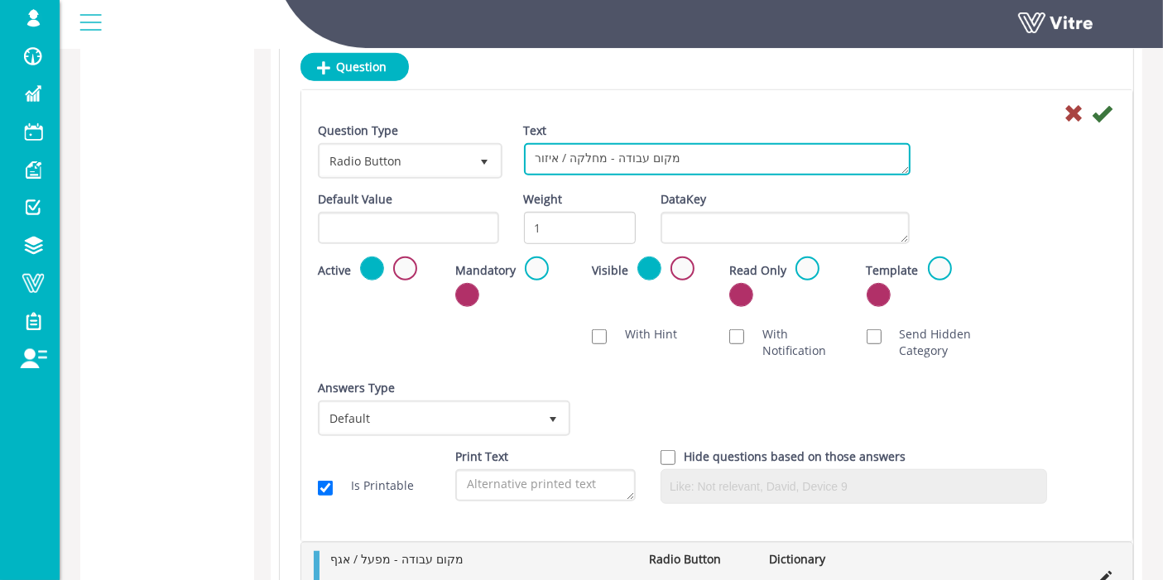
type textarea "מקום עבודה - מחלקה / איזור"
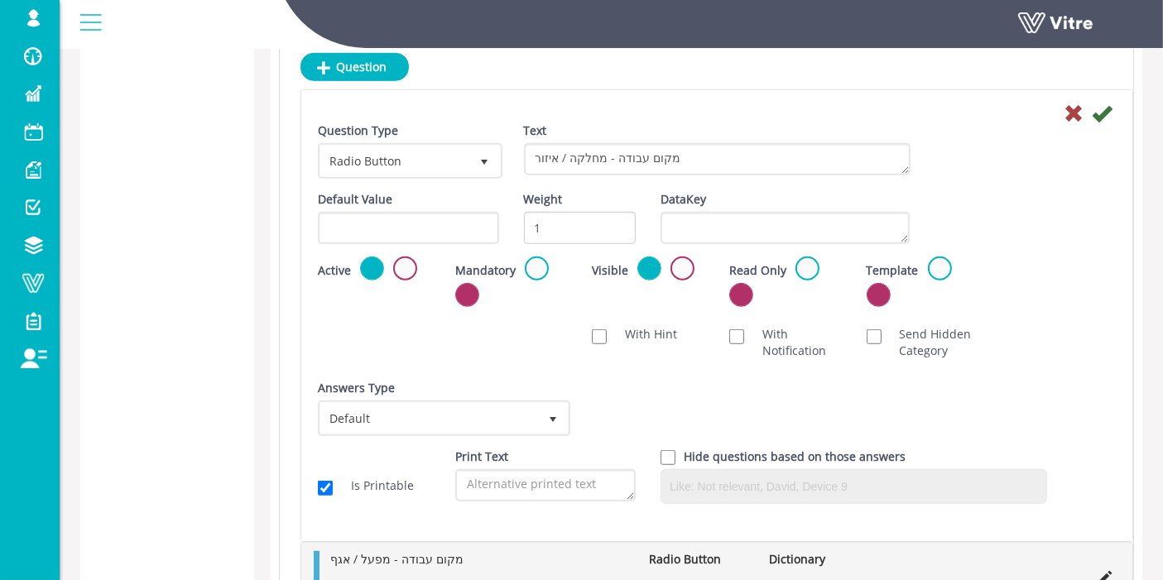
click at [488, 365] on div "Question Type Radio Button 3 Text מקום עבודה - מחלקה / איזור Default Value Weig…" at bounding box center [717, 319] width 798 height 394
click at [478, 403] on span "Default" at bounding box center [429, 418] width 218 height 30
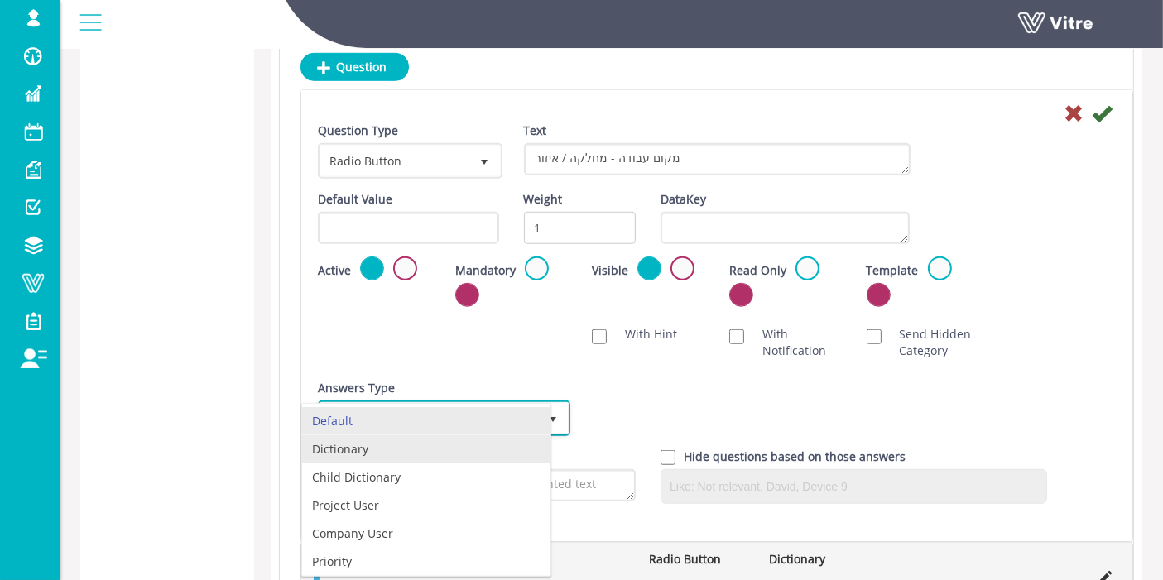
click at [407, 435] on li "Dictionary" at bounding box center [426, 449] width 248 height 28
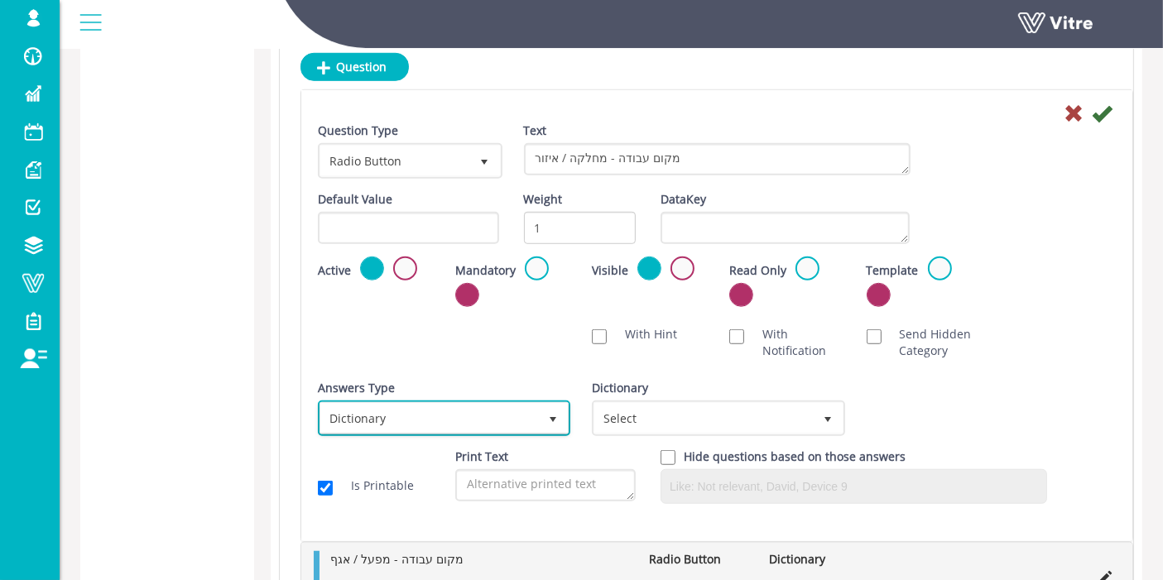
click at [460, 417] on span "Dictionary" at bounding box center [429, 418] width 218 height 30
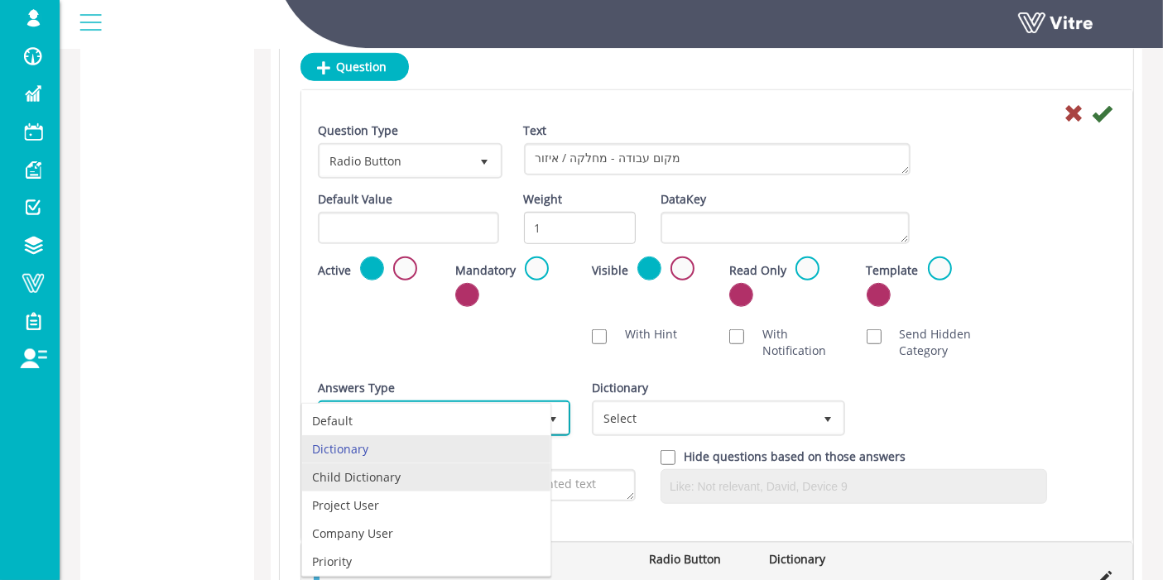
click at [334, 463] on li "Child Dictionary" at bounding box center [426, 477] width 248 height 28
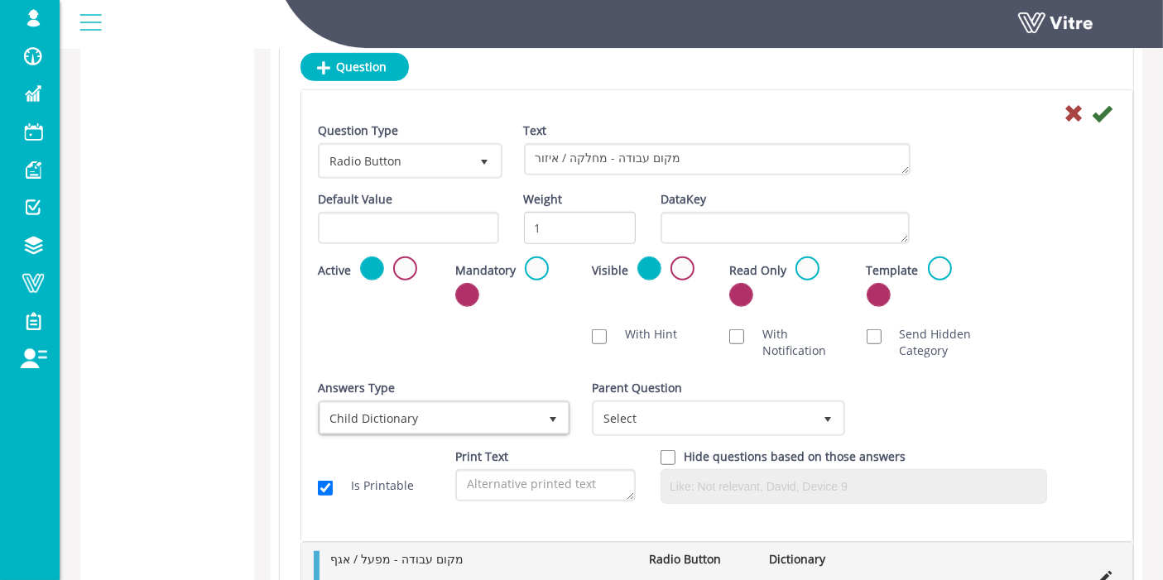
click at [583, 415] on div "Parent Question Select" at bounding box center [716, 414] width 274 height 69
click at [613, 411] on span "Select" at bounding box center [703, 418] width 218 height 30
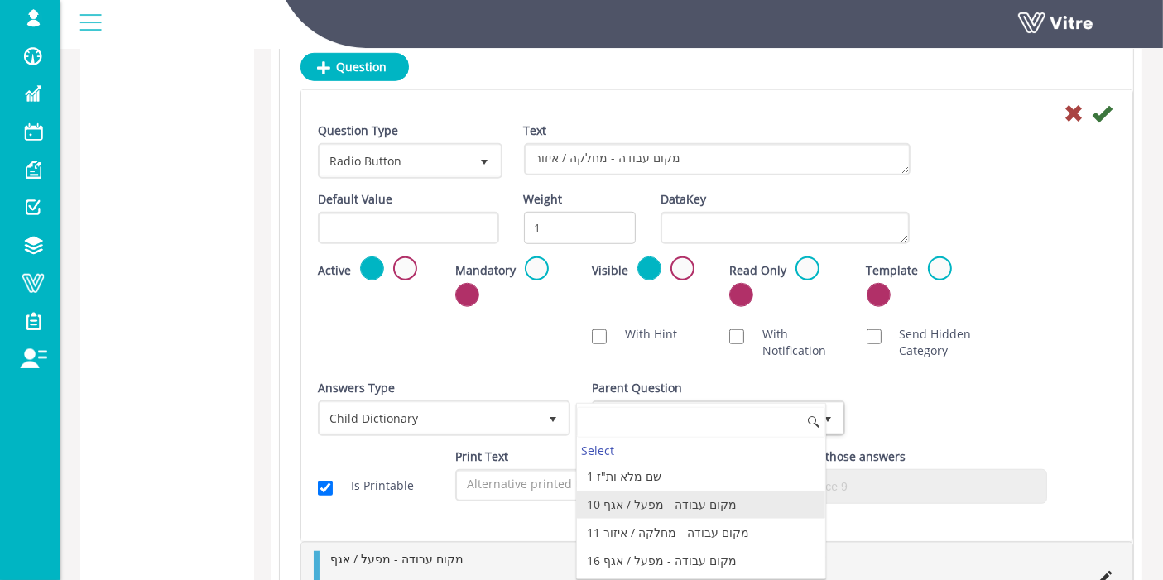
click at [636, 491] on li "10 מקום עבודה - מפעל / אגף" at bounding box center [701, 505] width 248 height 28
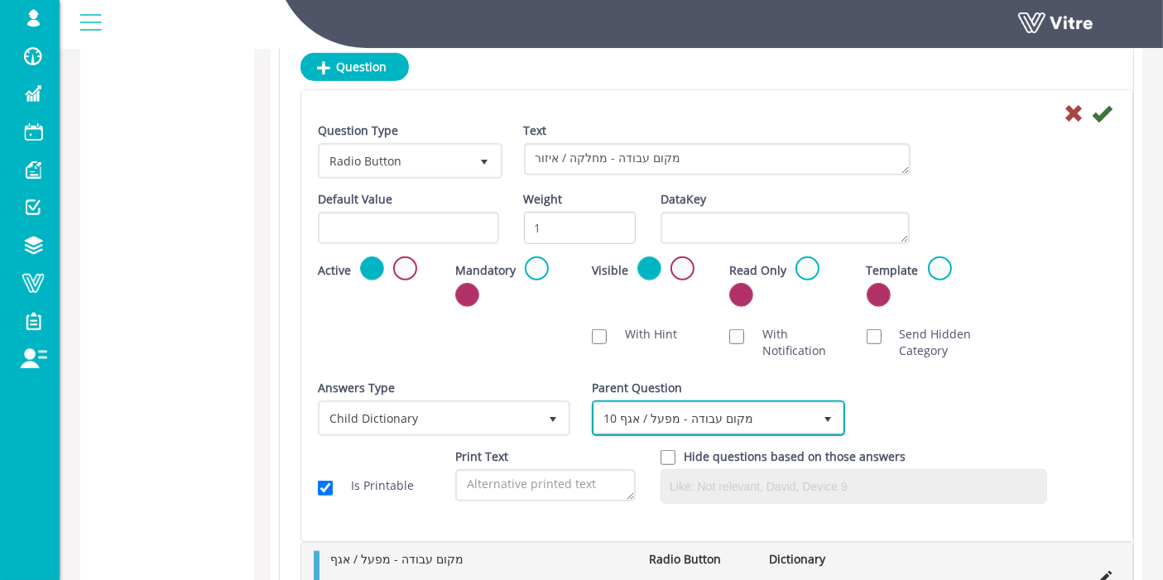
click at [709, 412] on span "10 מקום עבודה - מפעל / אגף" at bounding box center [703, 418] width 218 height 30
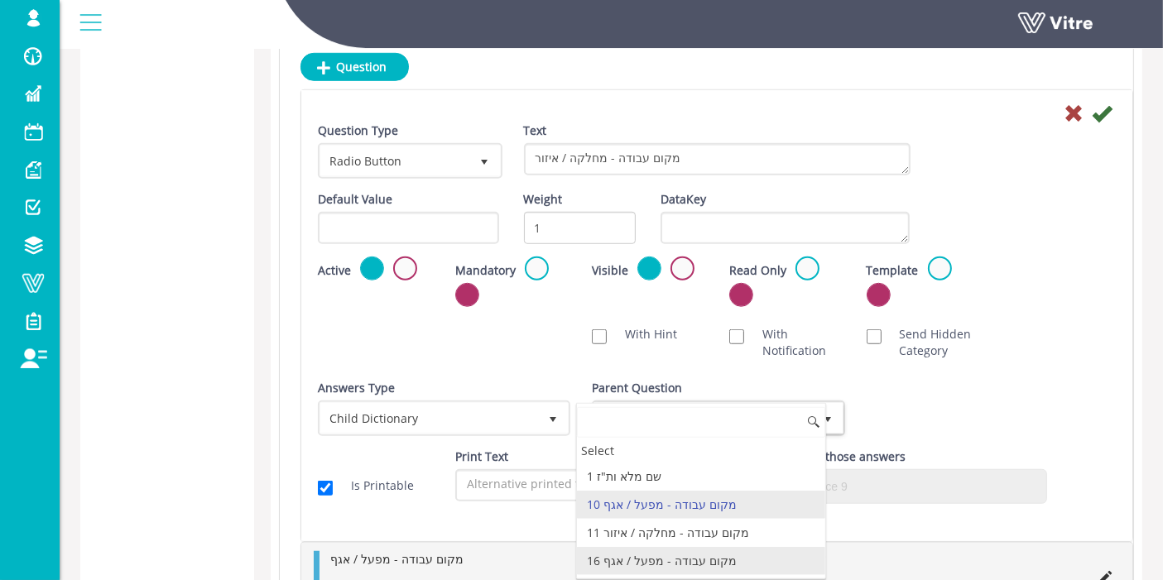
click at [699, 552] on li "16 מקום עבודה - מפעל / אגף" at bounding box center [701, 561] width 248 height 28
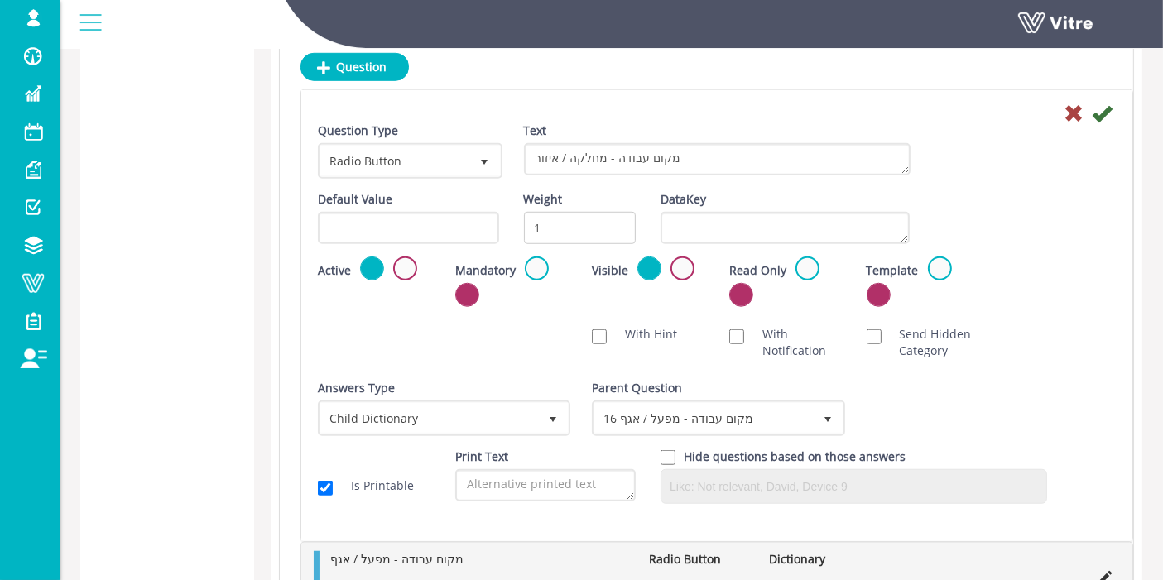
click at [992, 353] on div "Scan NFC Must scan With Hint With Notification Send Hidden Category No Image Op…" at bounding box center [716, 343] width 823 height 50
click at [1104, 110] on icon at bounding box center [1102, 113] width 20 height 20
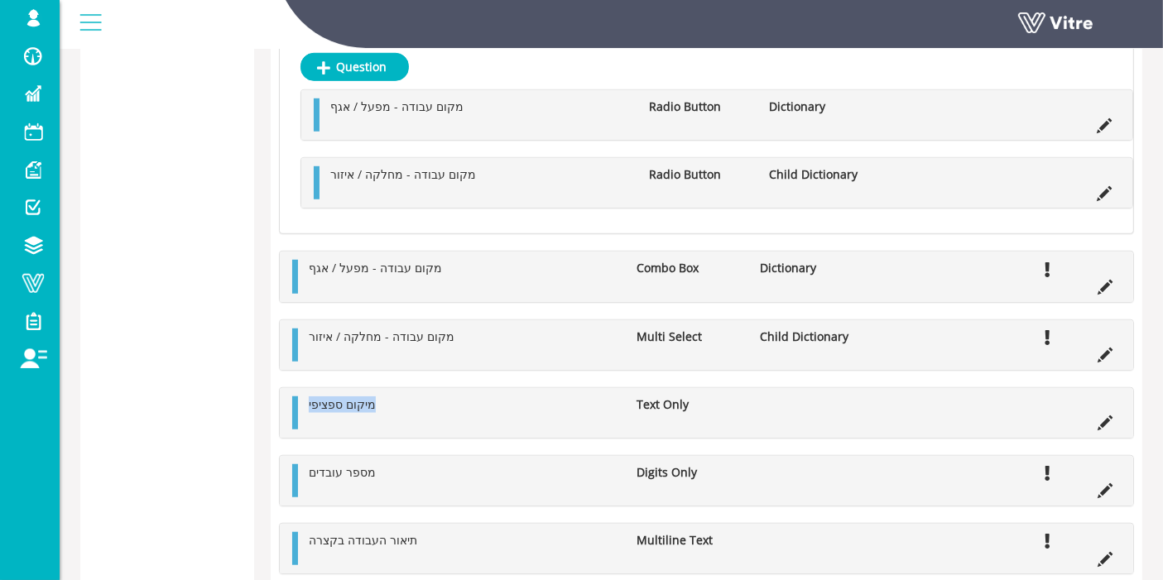
drag, startPoint x: 386, startPoint y: 395, endPoint x: 307, endPoint y: 401, distance: 78.8
click at [307, 401] on li "מיקום ספציפי" at bounding box center [464, 404] width 328 height 17
copy span "מיקום ספציפי"
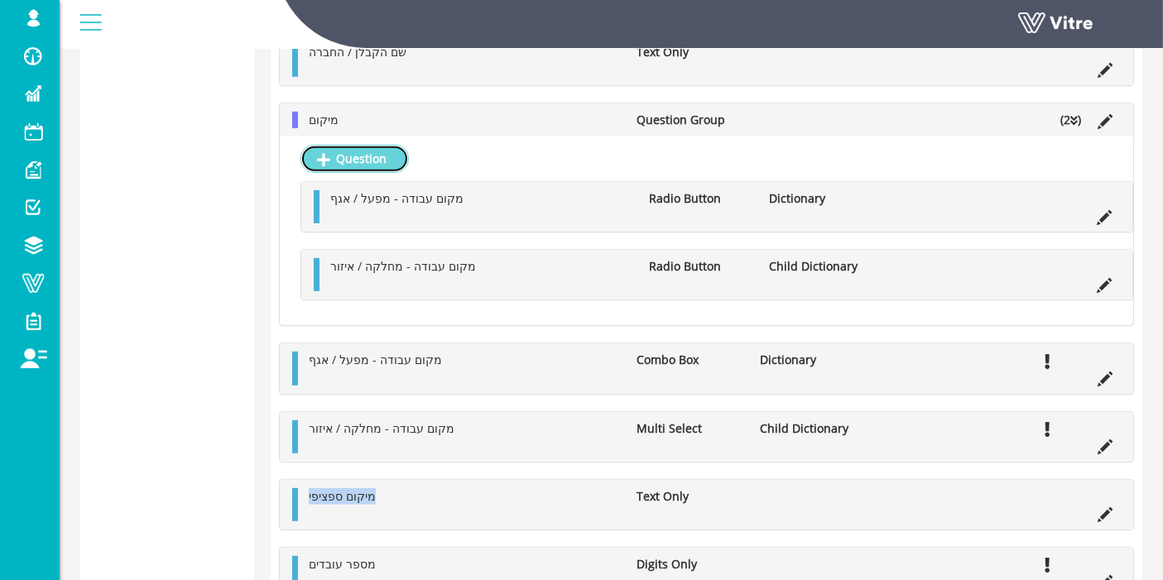
click at [391, 157] on link "Question" at bounding box center [354, 159] width 108 height 28
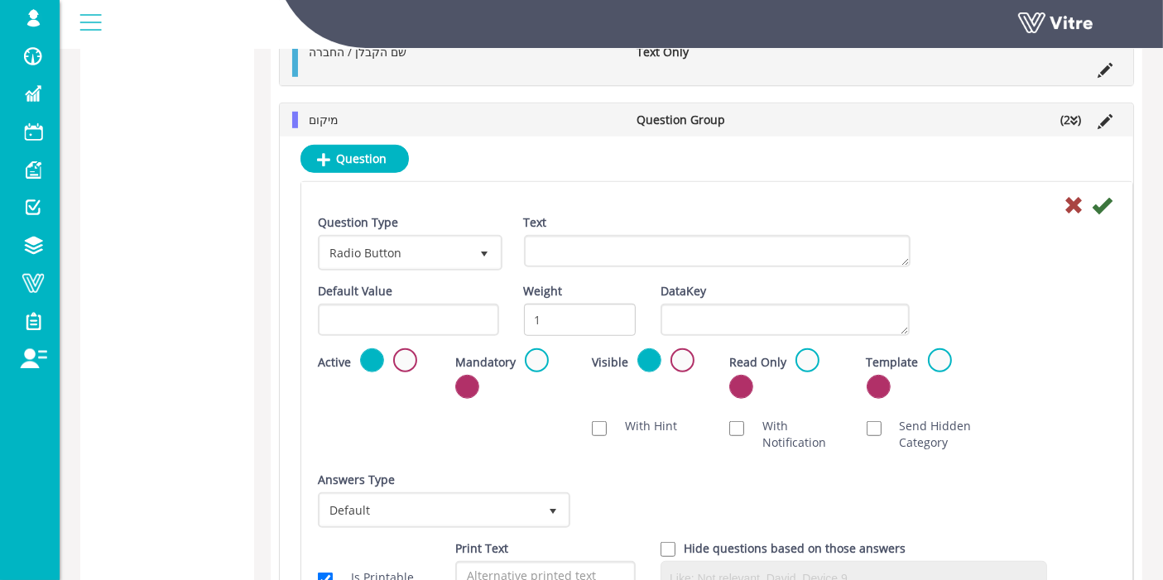
click at [596, 266] on div "Text" at bounding box center [716, 246] width 411 height 65
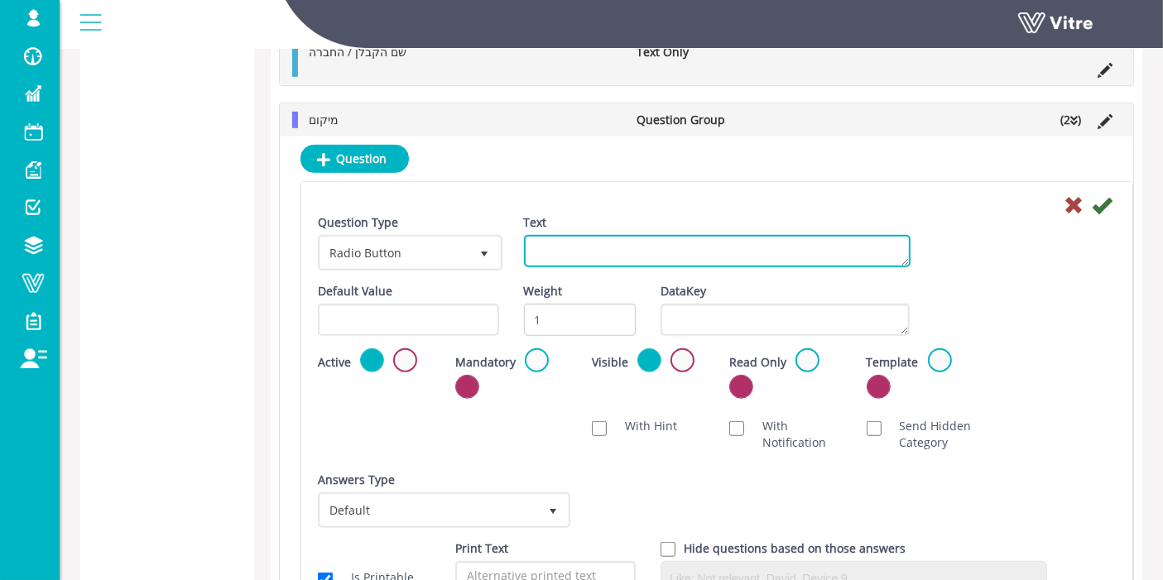
click at [607, 242] on textarea "Text" at bounding box center [717, 251] width 387 height 32
paste textarea "מיקום ספציפי"
type textarea "מיקום ספציפי"
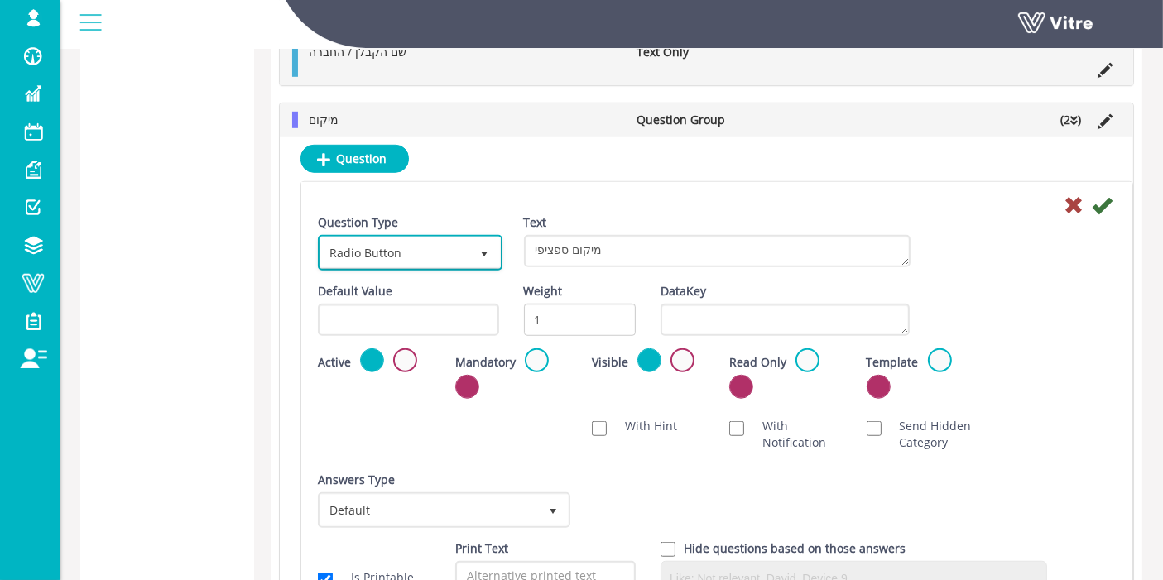
click at [406, 244] on span "Radio Button" at bounding box center [395, 253] width 150 height 30
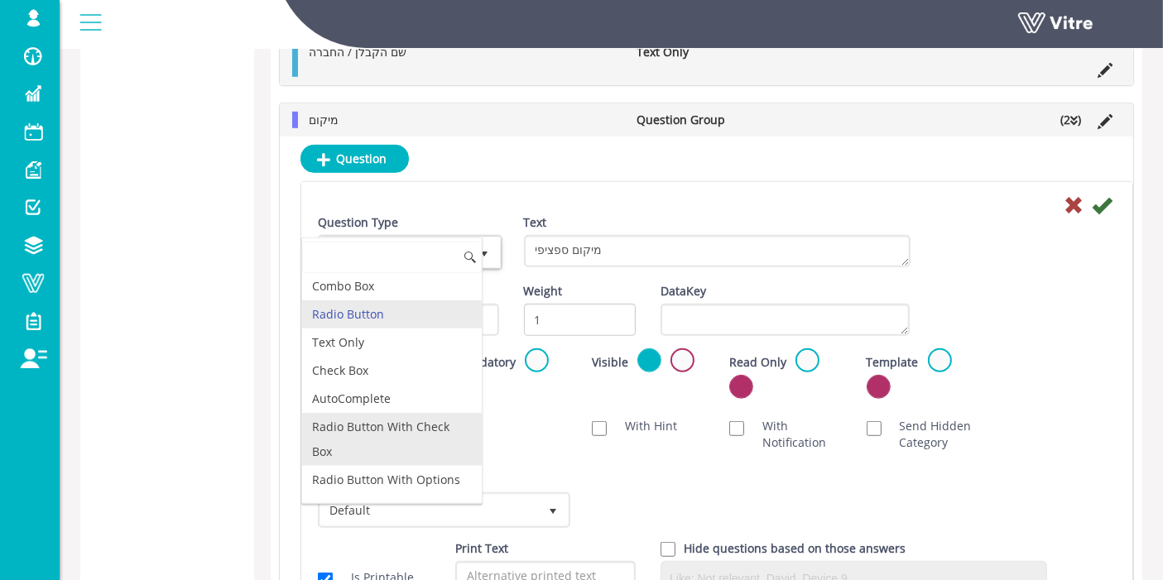
scroll to position [0, 0]
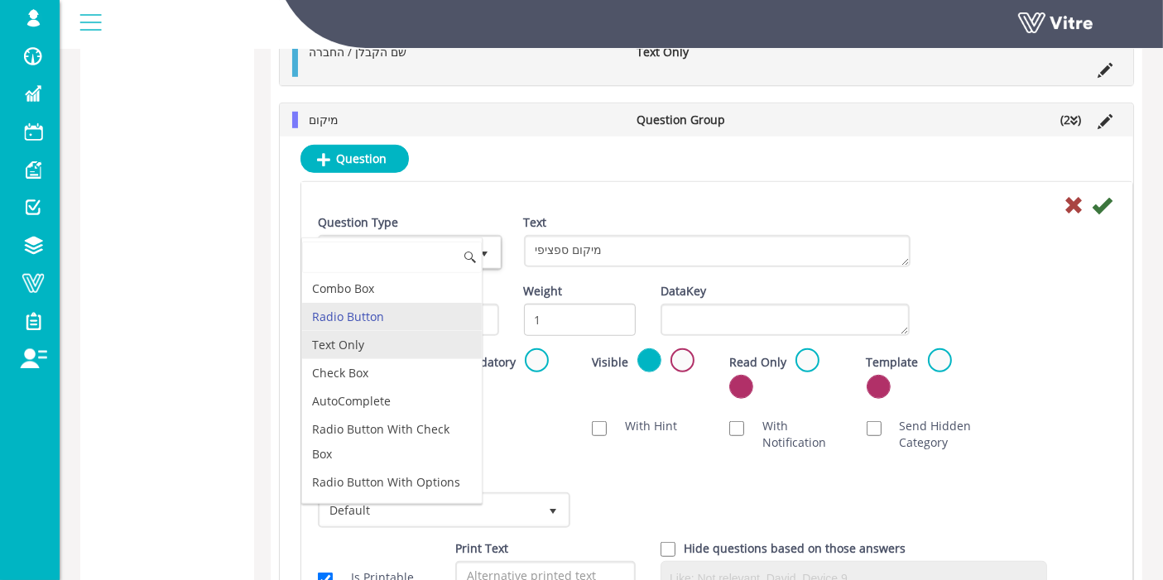
click at [371, 338] on li "Text Only" at bounding box center [392, 345] width 180 height 28
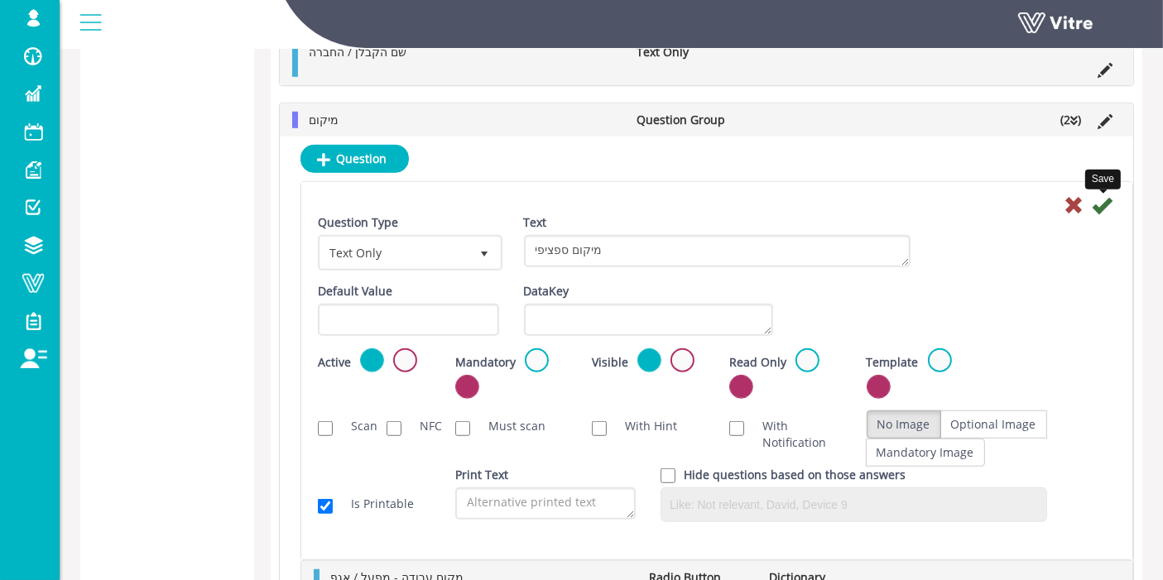
click at [1103, 202] on icon at bounding box center [1102, 205] width 20 height 20
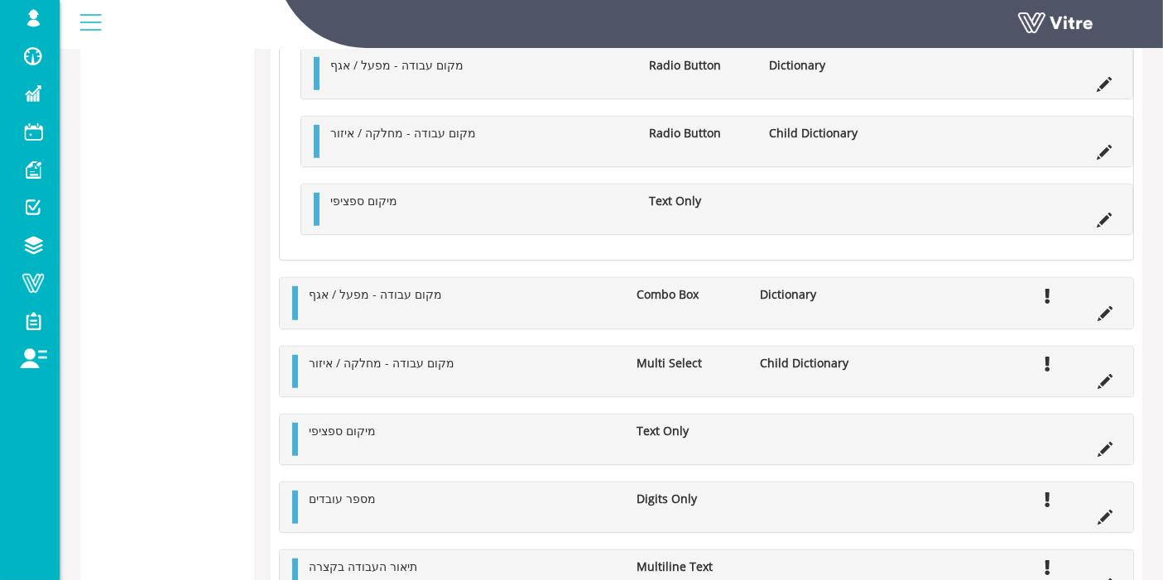
scroll to position [1164, 0]
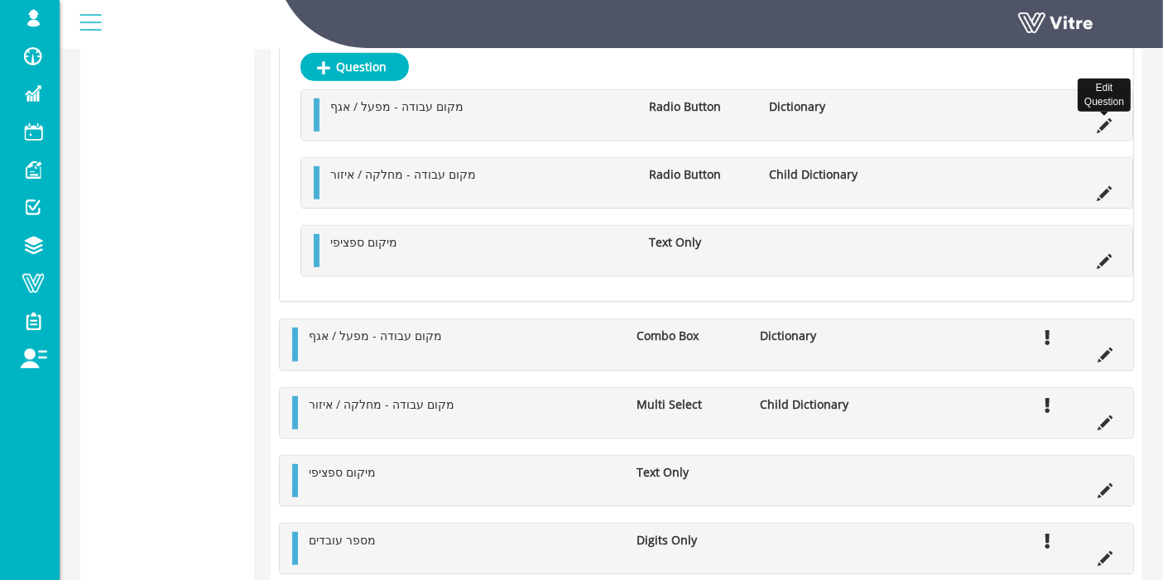
click at [1103, 122] on icon at bounding box center [1104, 125] width 15 height 15
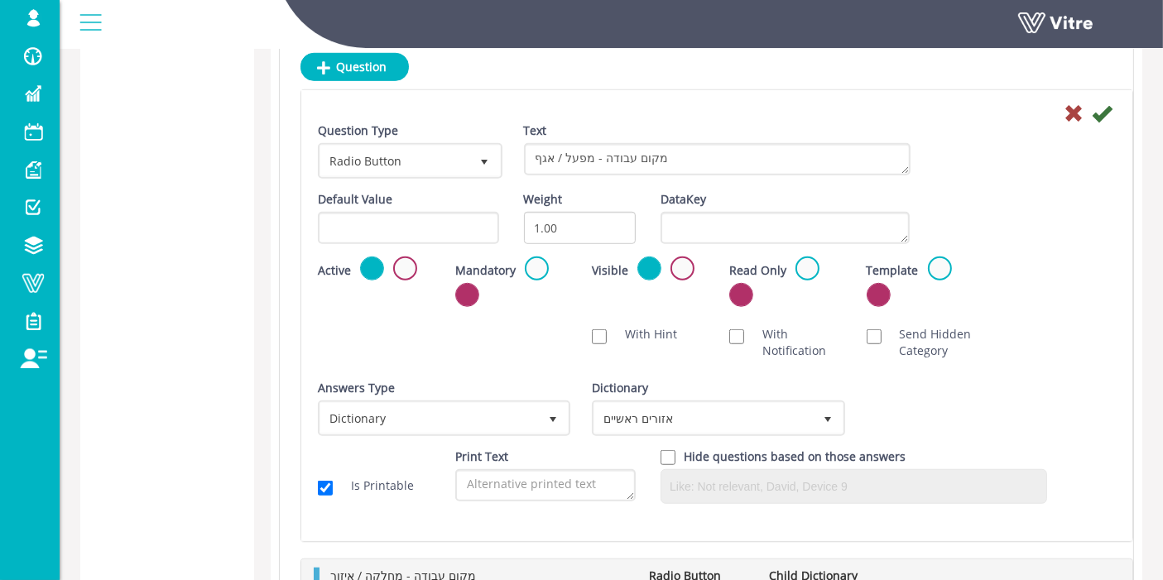
click at [550, 257] on div "Mandatory Active" at bounding box center [511, 281] width 113 height 49
click at [548, 264] on div "Mandatory" at bounding box center [511, 281] width 113 height 49
click at [537, 262] on label at bounding box center [537, 269] width 24 height 24
click at [0, 0] on input "radio" at bounding box center [0, 0] width 0 height 0
click at [1107, 103] on icon at bounding box center [1102, 113] width 20 height 20
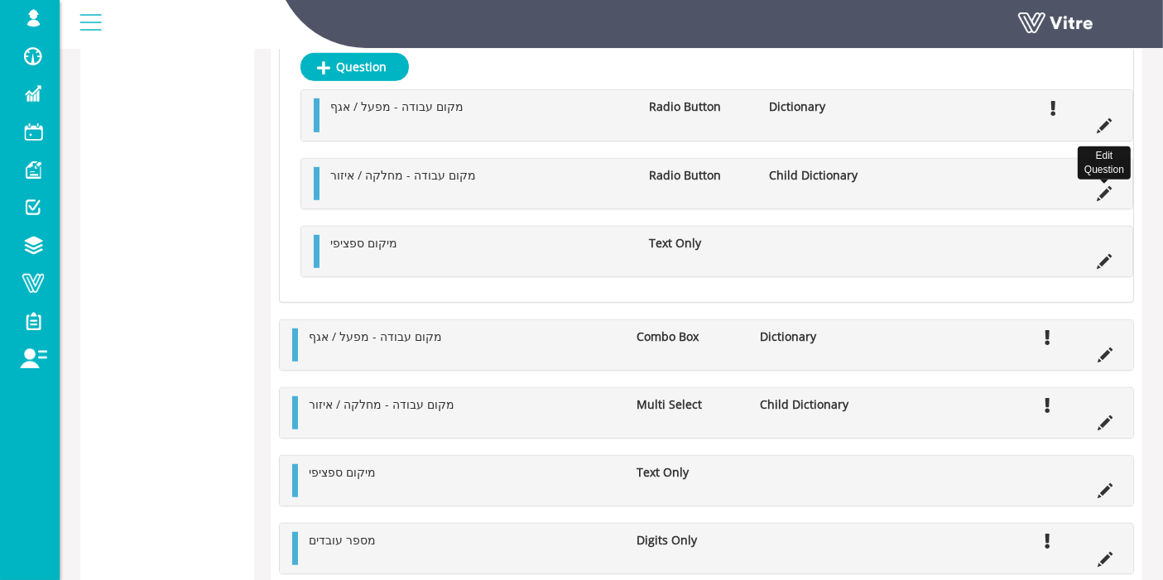
click at [1106, 189] on icon at bounding box center [1104, 193] width 15 height 15
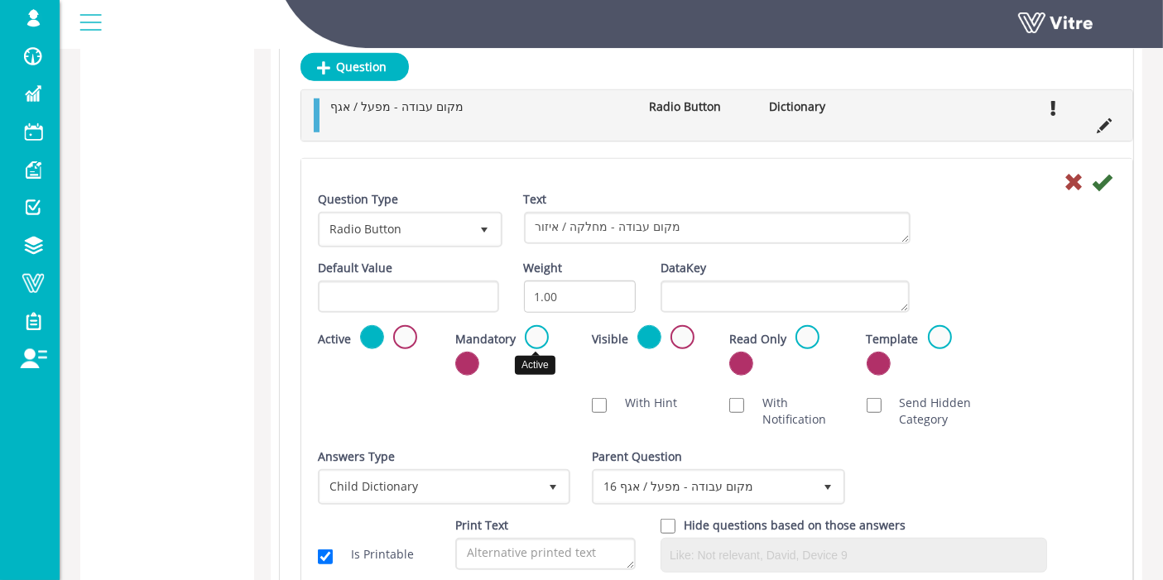
click at [540, 337] on label at bounding box center [537, 337] width 24 height 24
click at [0, 0] on input "radio" at bounding box center [0, 0] width 0 height 0
click at [1103, 172] on icon at bounding box center [1102, 182] width 20 height 20
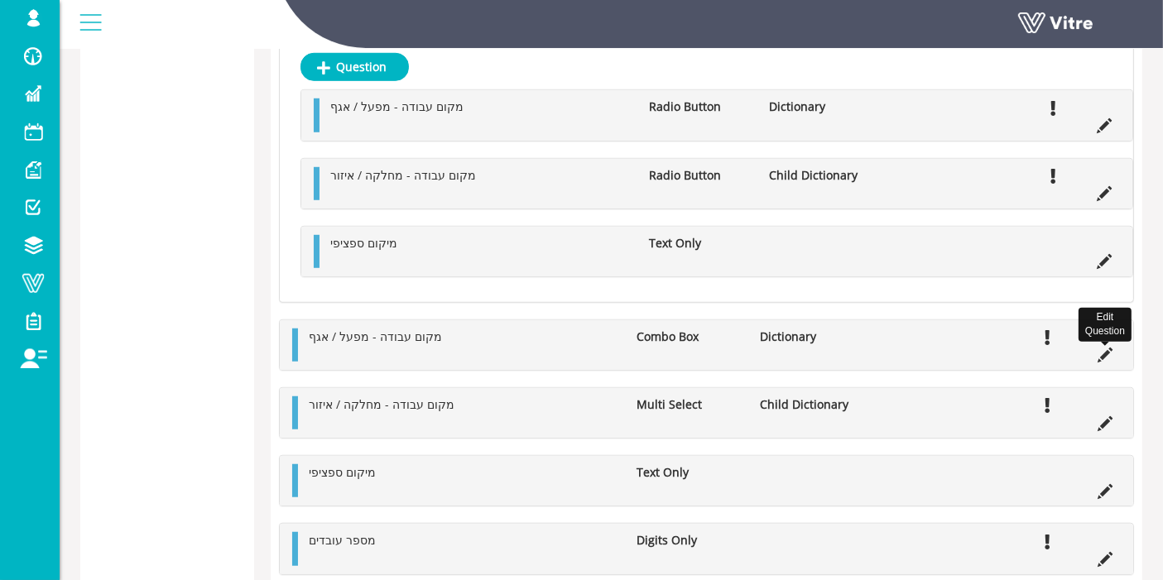
click at [1106, 348] on icon at bounding box center [1104, 355] width 15 height 15
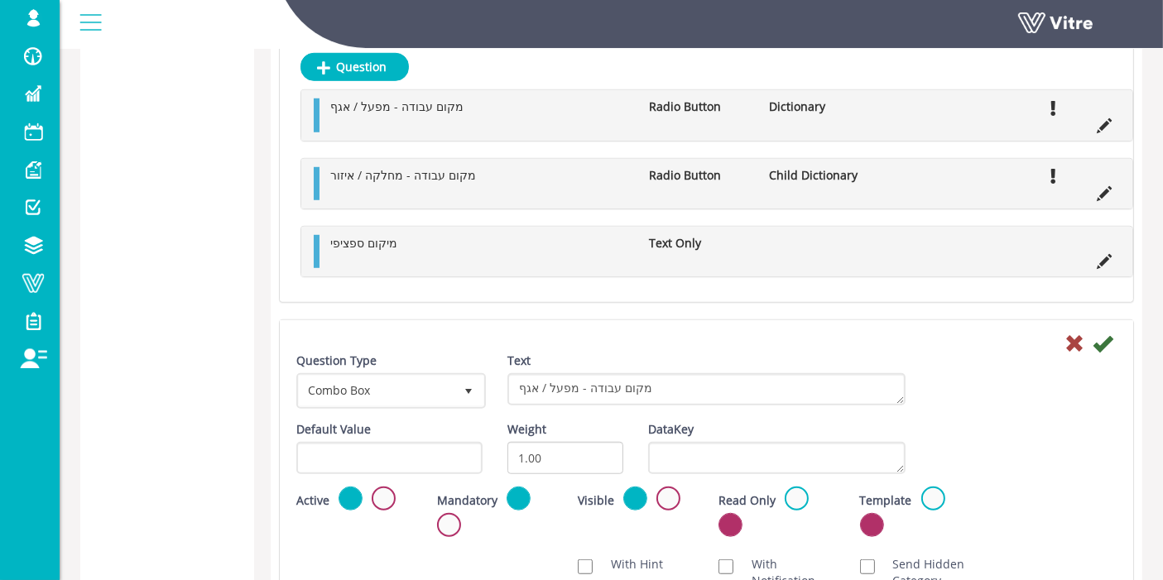
click at [385, 487] on label at bounding box center [384, 499] width 24 height 24
click at [0, 0] on input "radio" at bounding box center [0, 0] width 0 height 0
click at [1104, 334] on icon at bounding box center [1102, 344] width 20 height 20
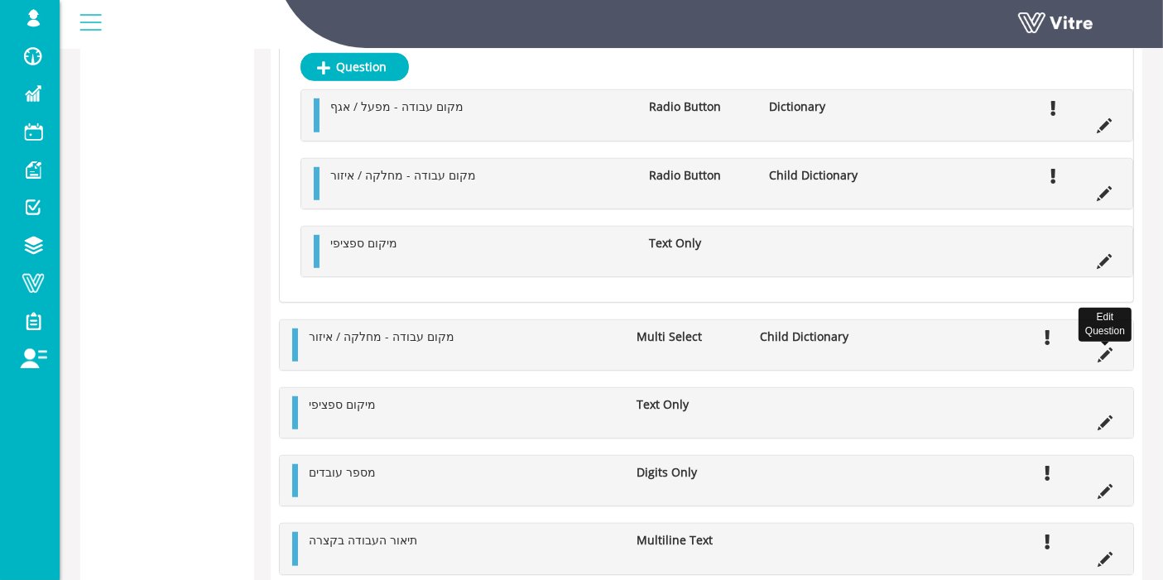
click at [1111, 354] on icon at bounding box center [1104, 355] width 15 height 15
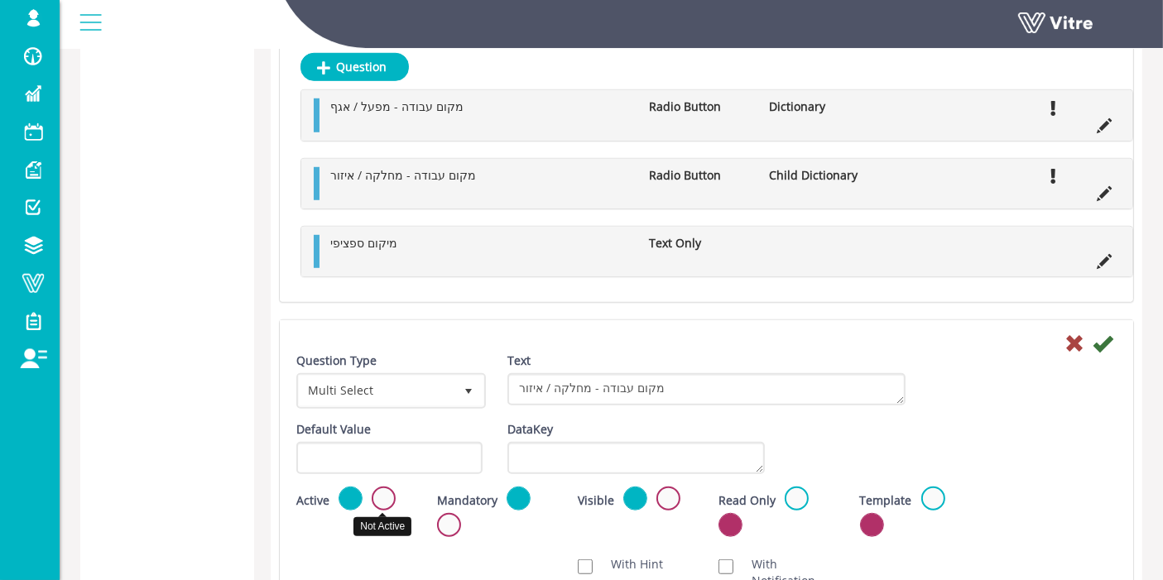
click at [380, 492] on label at bounding box center [384, 499] width 24 height 24
click at [0, 0] on input "radio" at bounding box center [0, 0] width 0 height 0
click at [1107, 334] on icon at bounding box center [1102, 344] width 20 height 20
click at [1109, 334] on icon at bounding box center [1102, 344] width 20 height 20
click at [1107, 339] on icon at bounding box center [1102, 344] width 20 height 20
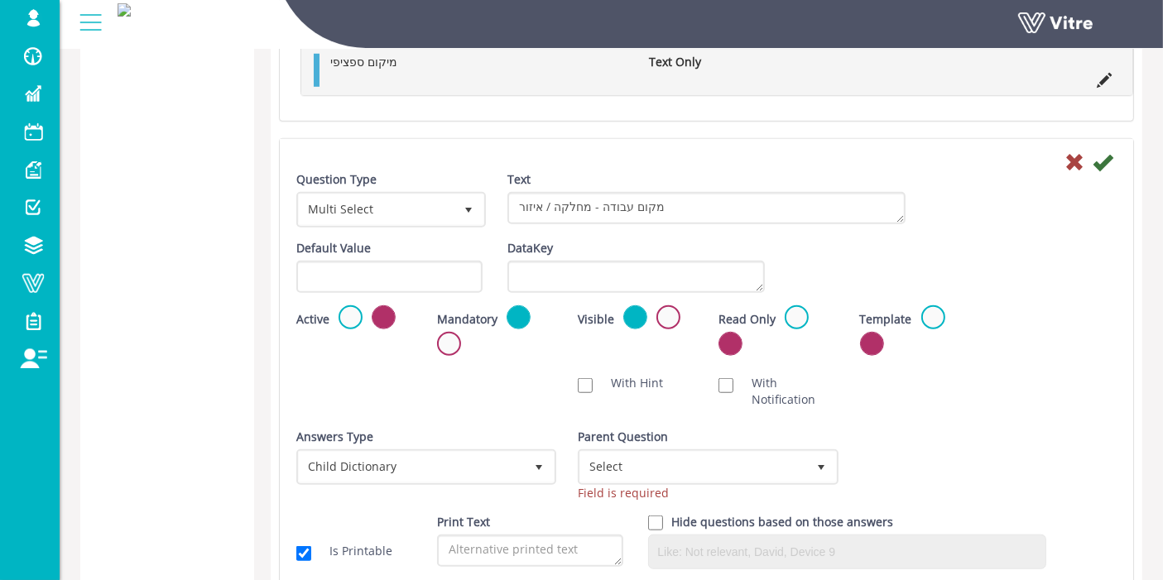
scroll to position [1440, 0]
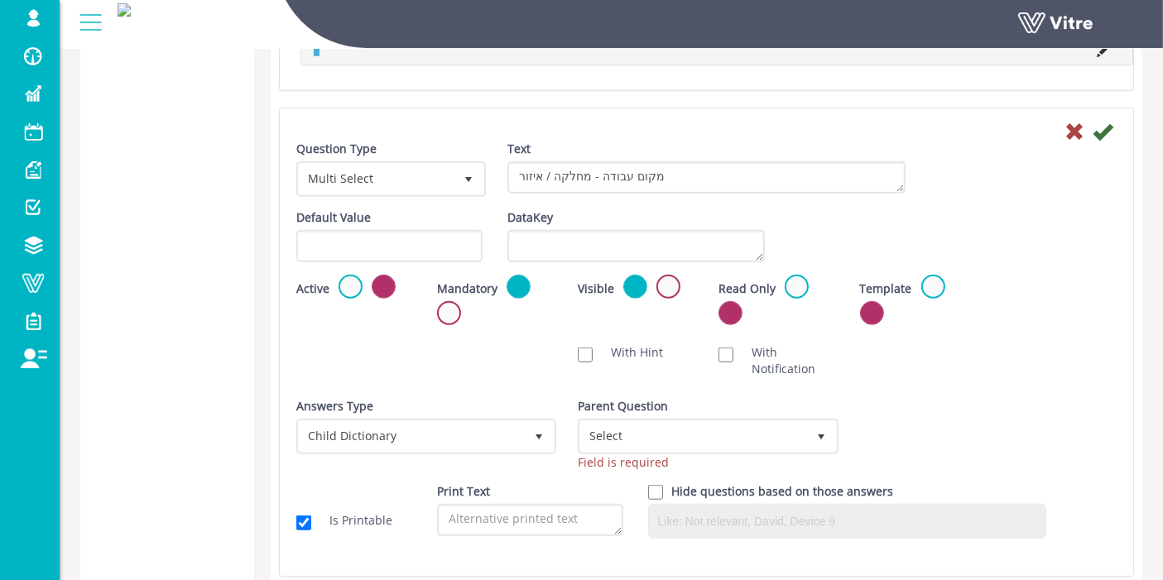
scroll to position [1348, 0]
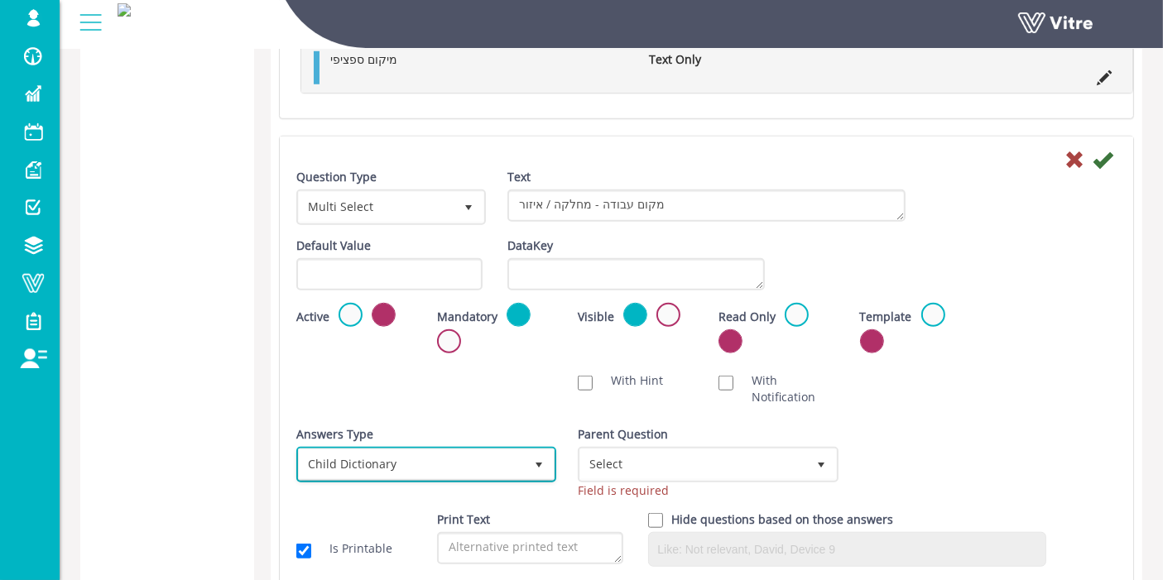
click at [411, 449] on span "Child Dictionary" at bounding box center [411, 464] width 225 height 30
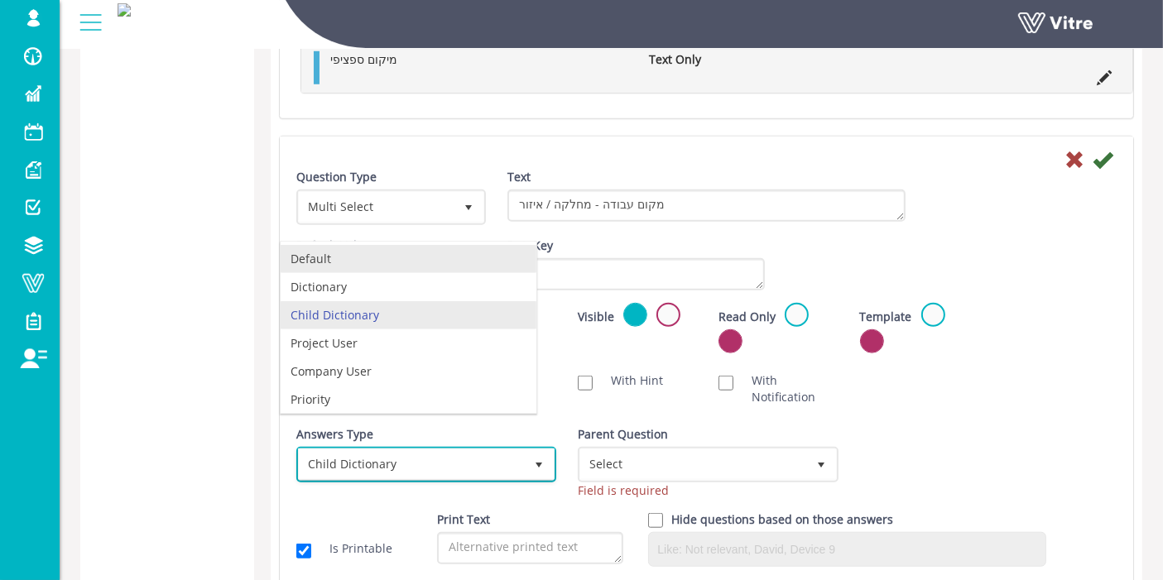
click at [381, 254] on li "Default" at bounding box center [409, 259] width 256 height 28
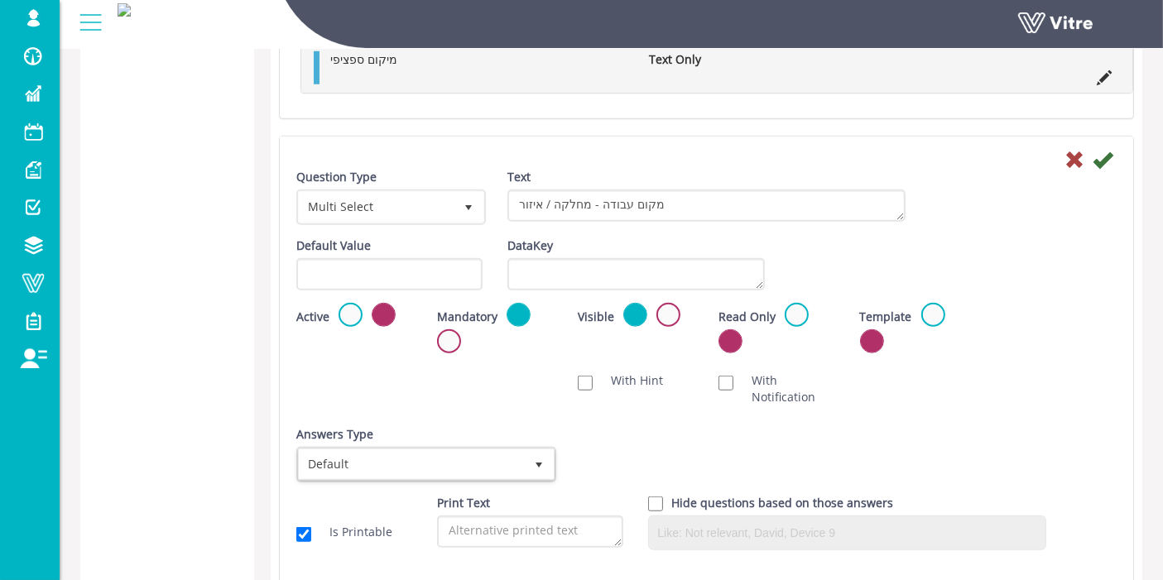
click at [1056, 244] on div "Default Value Weight DataKey" at bounding box center [706, 270] width 845 height 65
click at [1105, 150] on icon at bounding box center [1102, 160] width 20 height 20
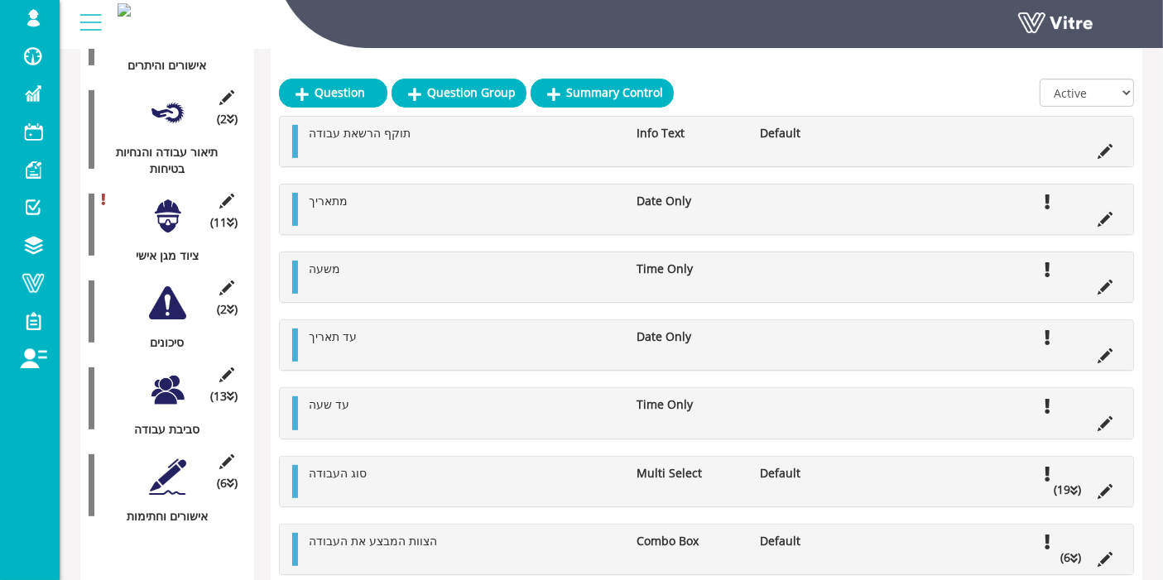
scroll to position [1164, 0]
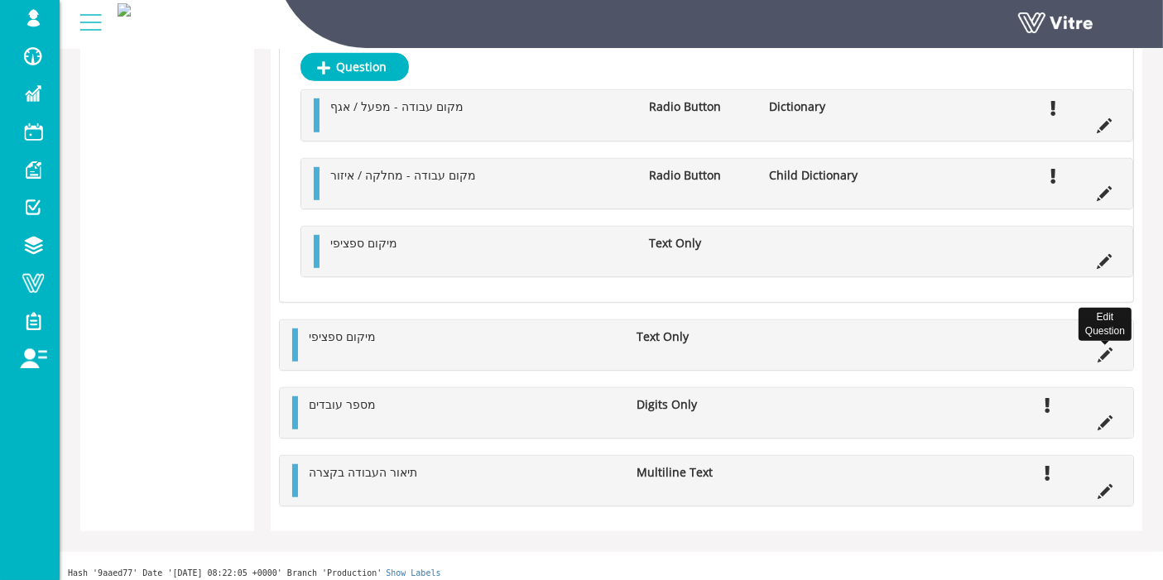
click at [1102, 348] on icon at bounding box center [1104, 355] width 15 height 15
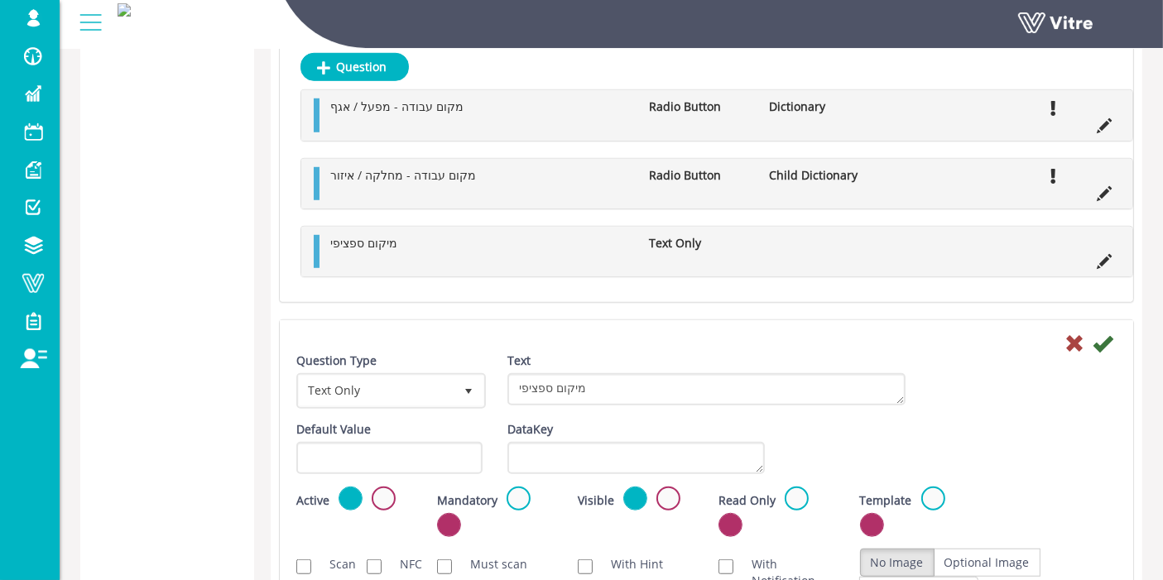
scroll to position [1348, 0]
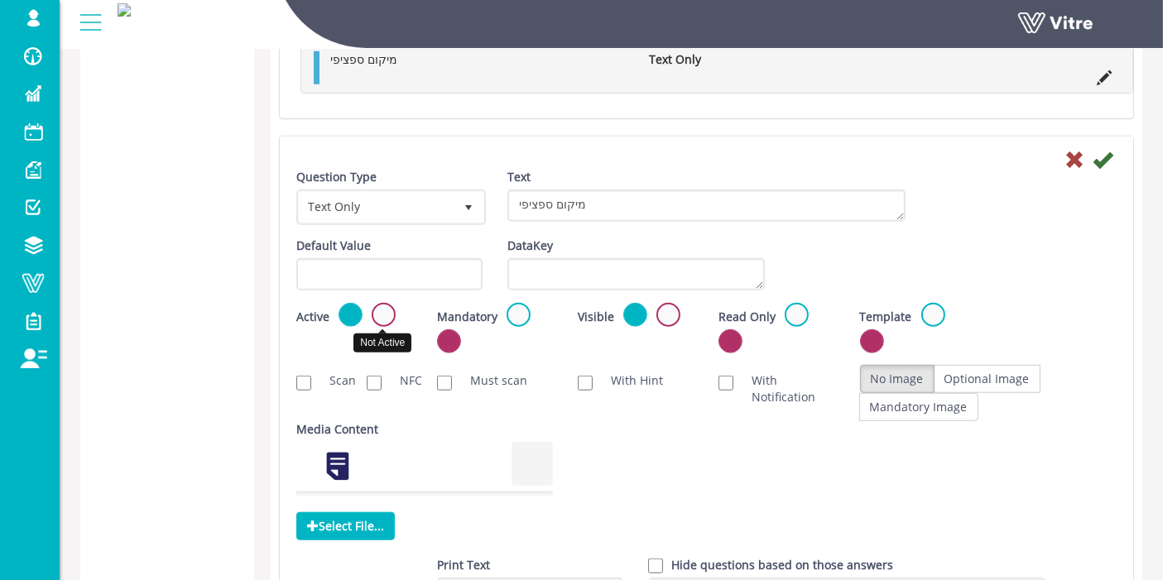
click at [382, 303] on label at bounding box center [384, 315] width 24 height 24
click at [0, 0] on input "radio" at bounding box center [0, 0] width 0 height 0
click at [1101, 156] on icon at bounding box center [1102, 160] width 20 height 20
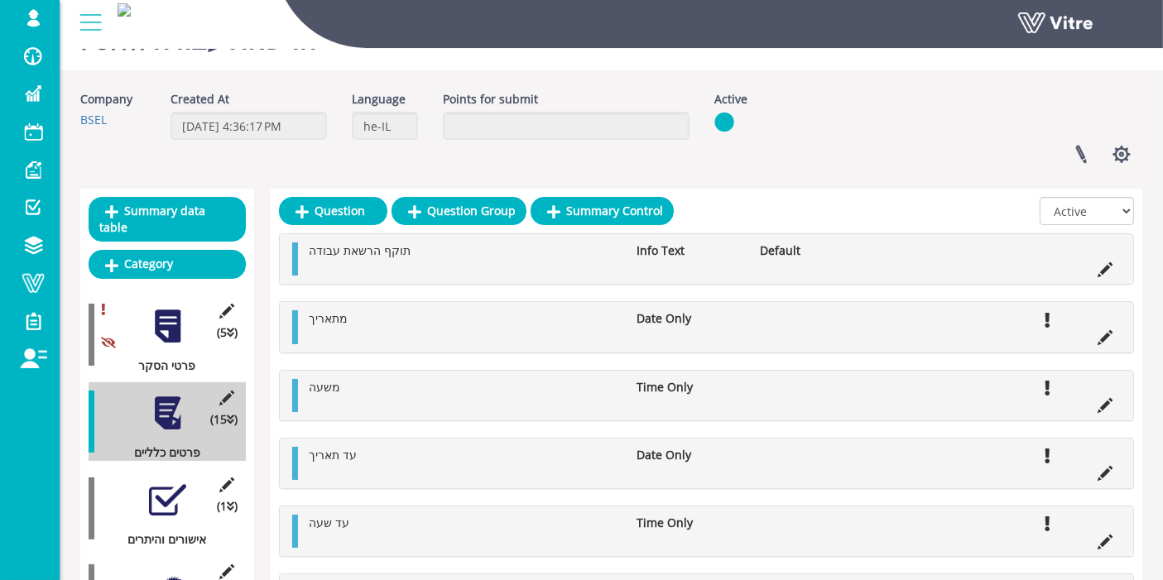
scroll to position [0, 0]
